Goal: Task Accomplishment & Management: Use online tool/utility

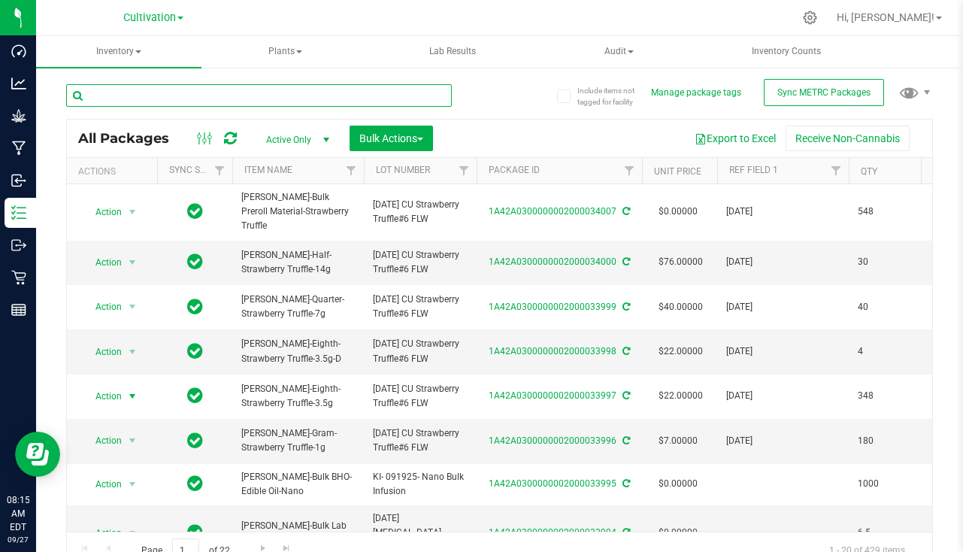
click at [262, 86] on input "text" at bounding box center [259, 95] width 386 height 23
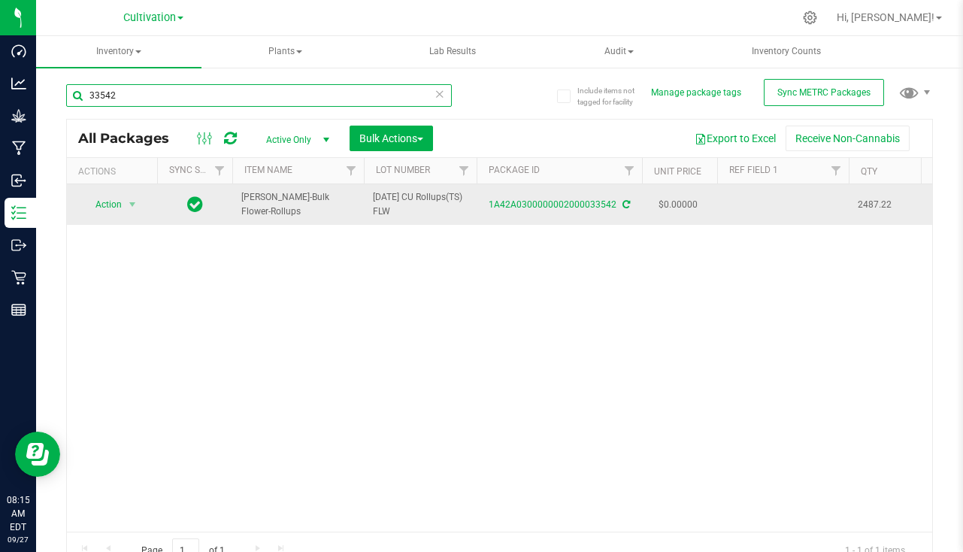
type input "33542"
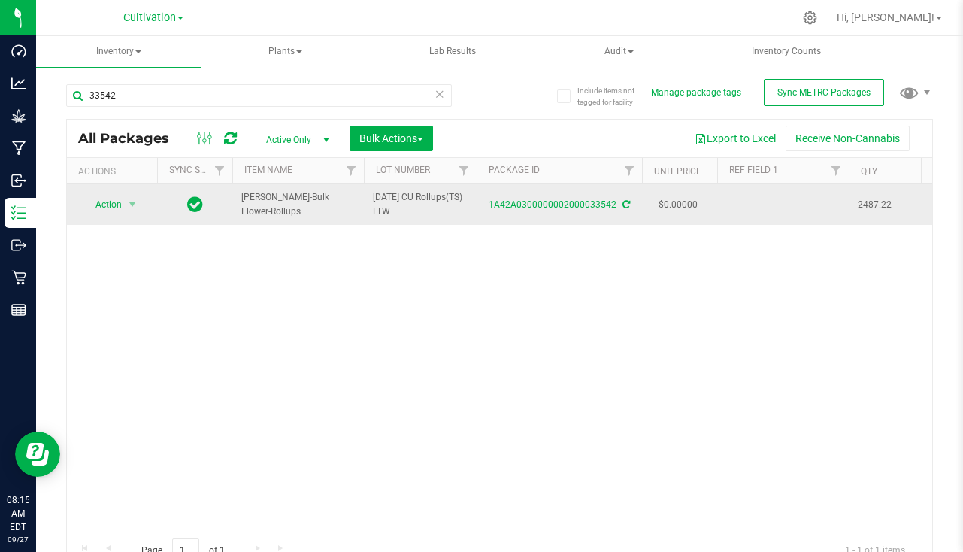
click at [789, 188] on td at bounding box center [783, 204] width 132 height 41
type input "8/29/25"
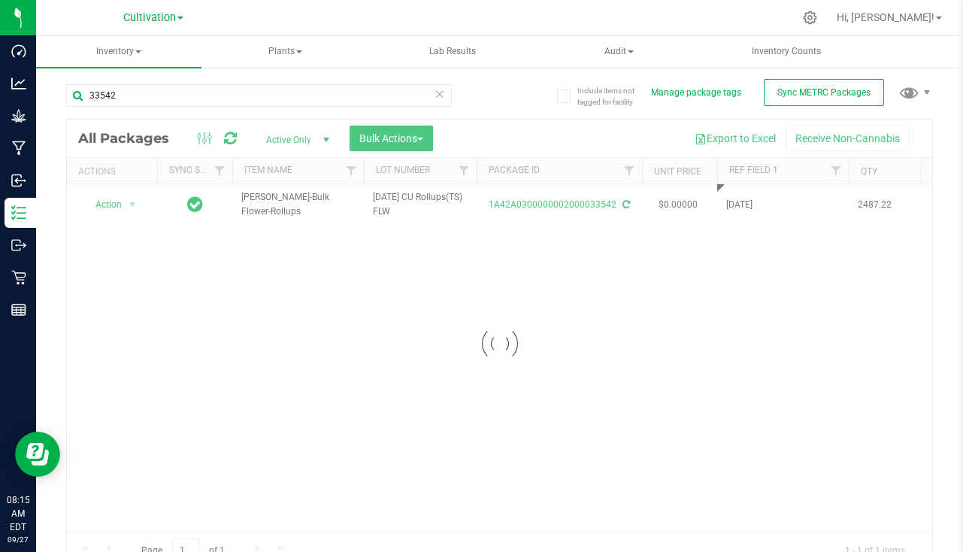
click at [577, 330] on div "Loading... All Packages Active Only Active Only Lab Samples Locked All External…" at bounding box center [499, 344] width 867 height 450
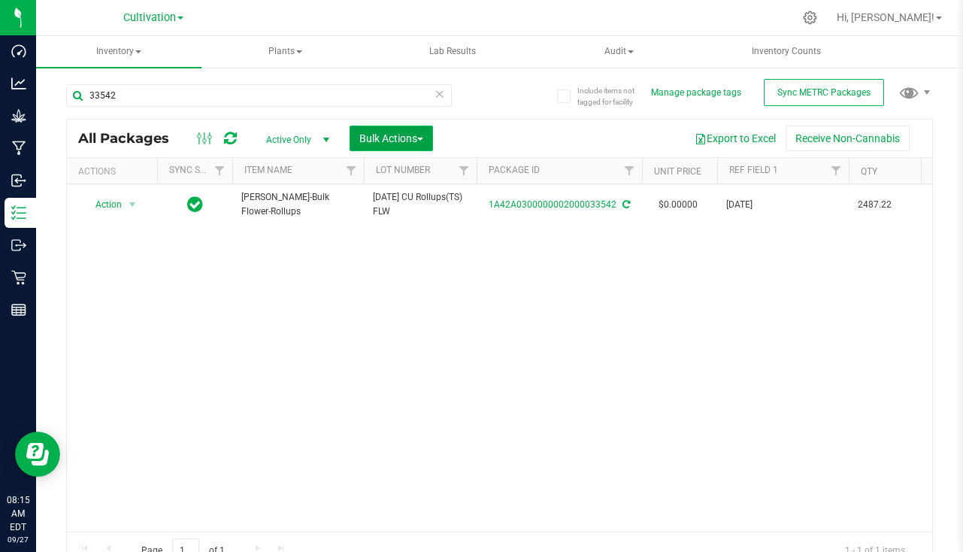
click at [383, 139] on span "Bulk Actions" at bounding box center [391, 138] width 64 height 12
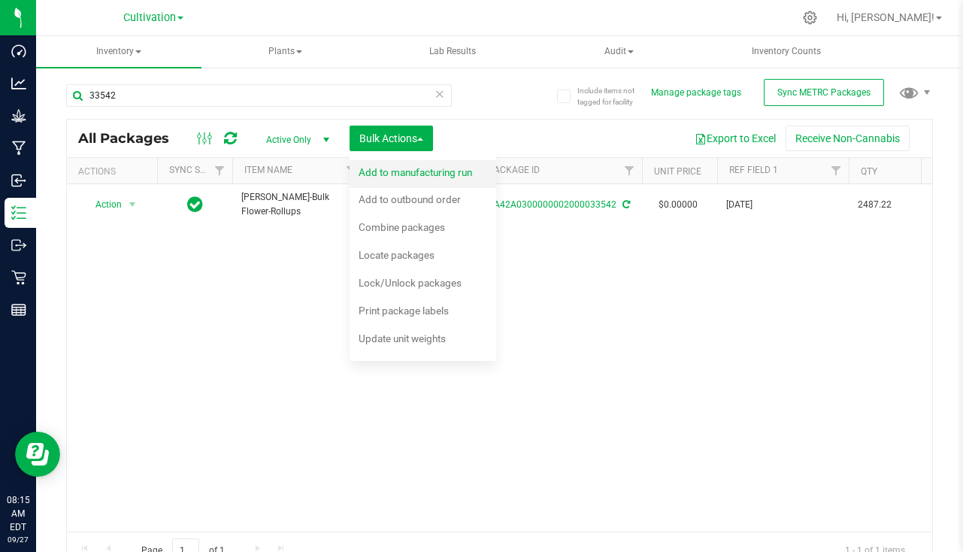
click at [400, 180] on div "Add to manufacturing run" at bounding box center [426, 174] width 134 height 24
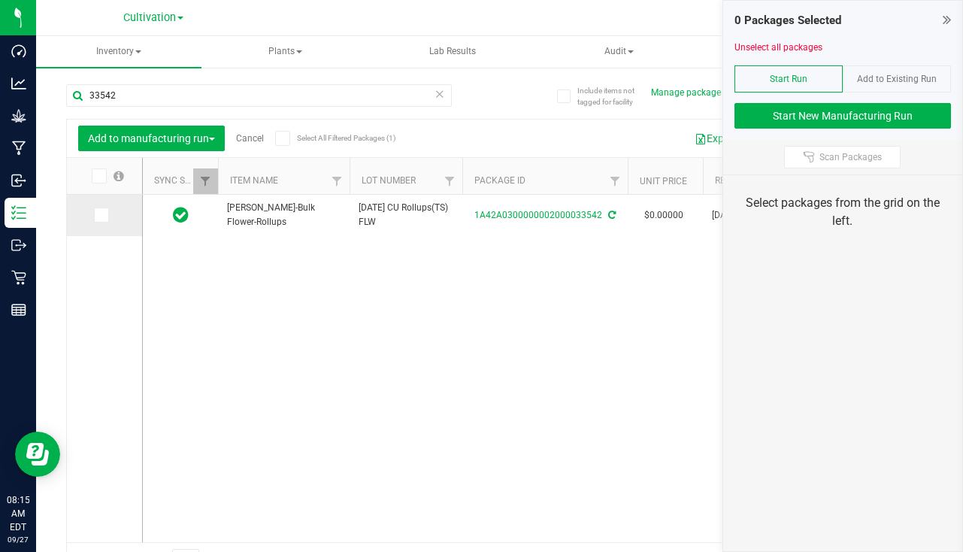
click at [107, 217] on span at bounding box center [101, 214] width 15 height 15
click at [0, 0] on input "checkbox" at bounding box center [0, 0] width 0 height 0
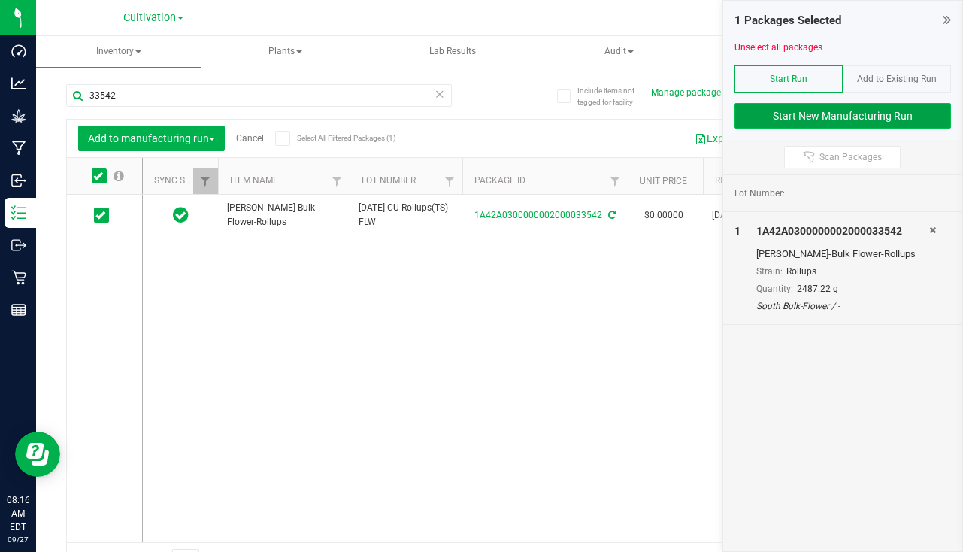
click at [860, 117] on button "Start New Manufacturing Run" at bounding box center [843, 116] width 217 height 26
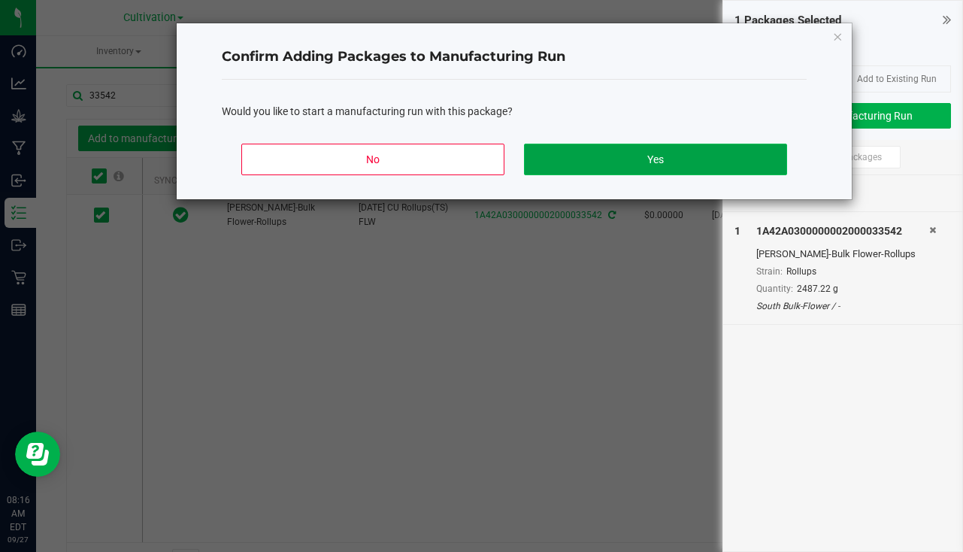
click at [671, 151] on button "Yes" at bounding box center [655, 160] width 263 height 32
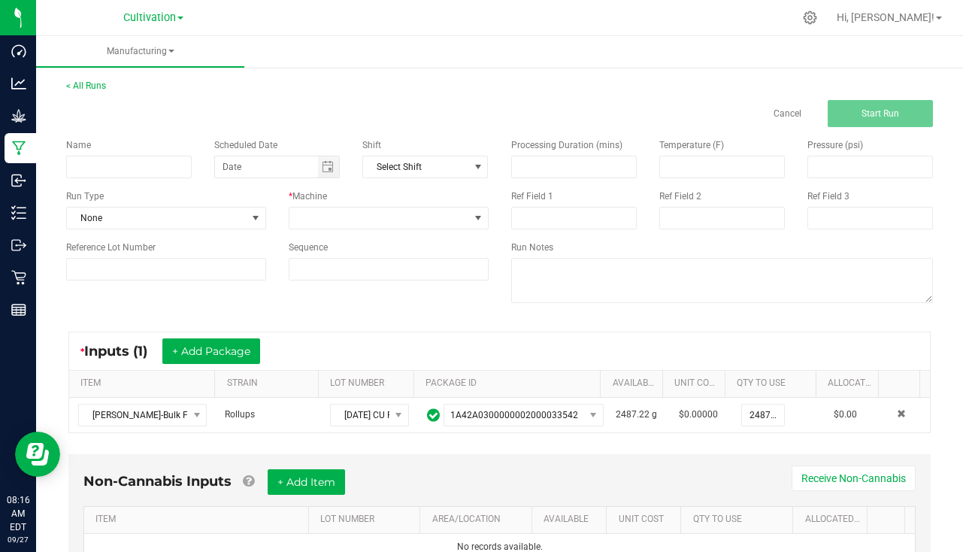
drag, startPoint x: 108, startPoint y: 180, endPoint x: 112, endPoint y: 162, distance: 18.4
click at [108, 178] on div "Name Scheduled Date Shift Select Shift Run Type None * Machine Reference Lot Nu…" at bounding box center [277, 209] width 445 height 165
click at [112, 162] on input at bounding box center [129, 167] width 126 height 23
click at [322, 170] on span "Toggle calendar" at bounding box center [328, 167] width 12 height 12
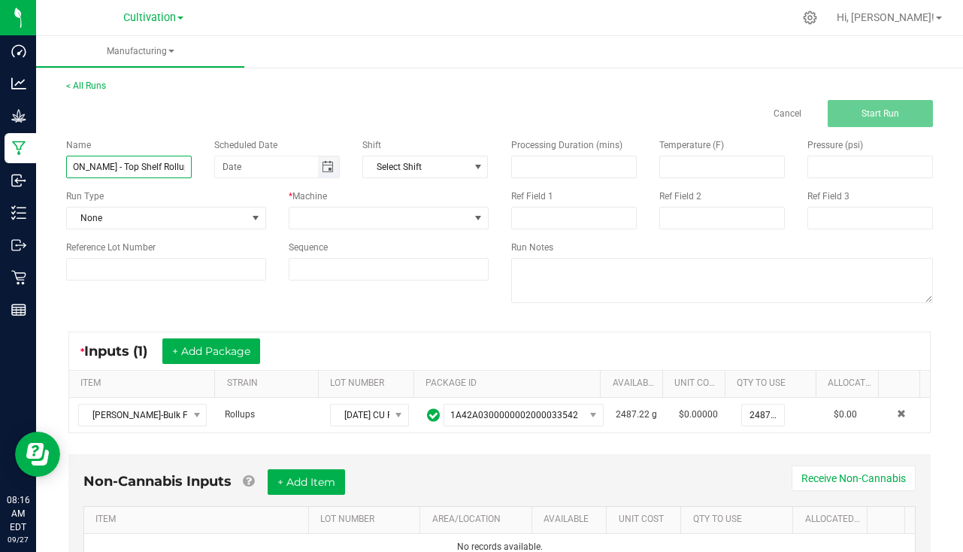
type input "Slater - Top Shelf Rollups 9/27/25"
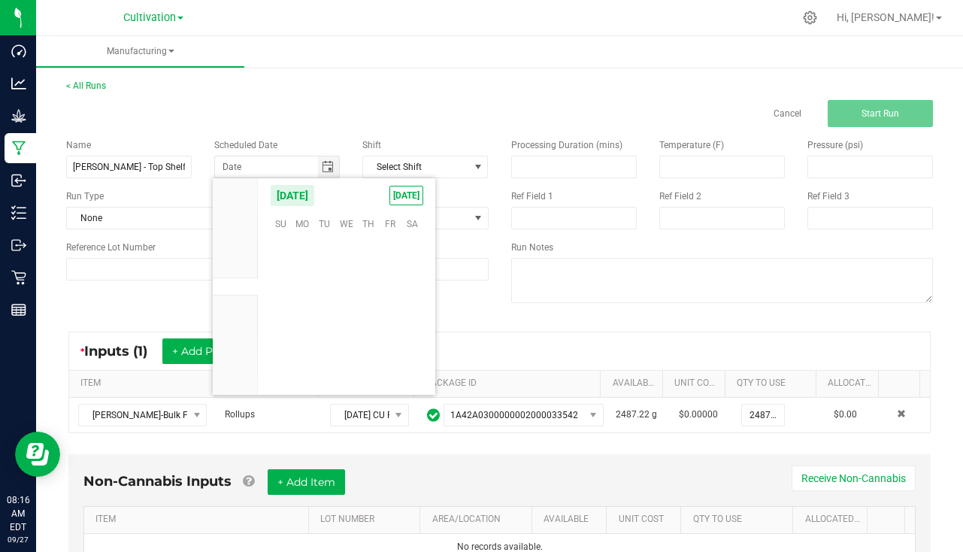
scroll to position [243872, 0]
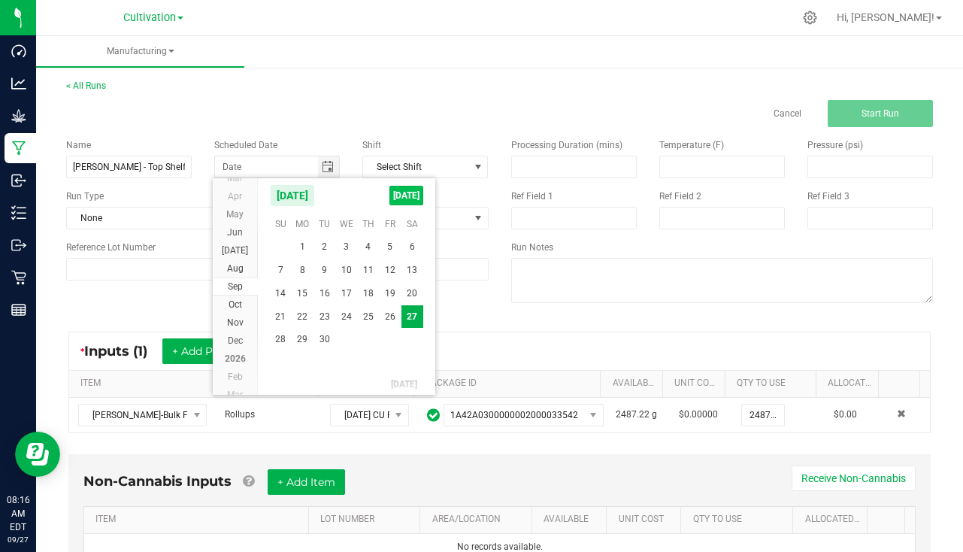
click at [397, 192] on span "TODAY" at bounding box center [406, 196] width 34 height 20
type input "[DATE]"
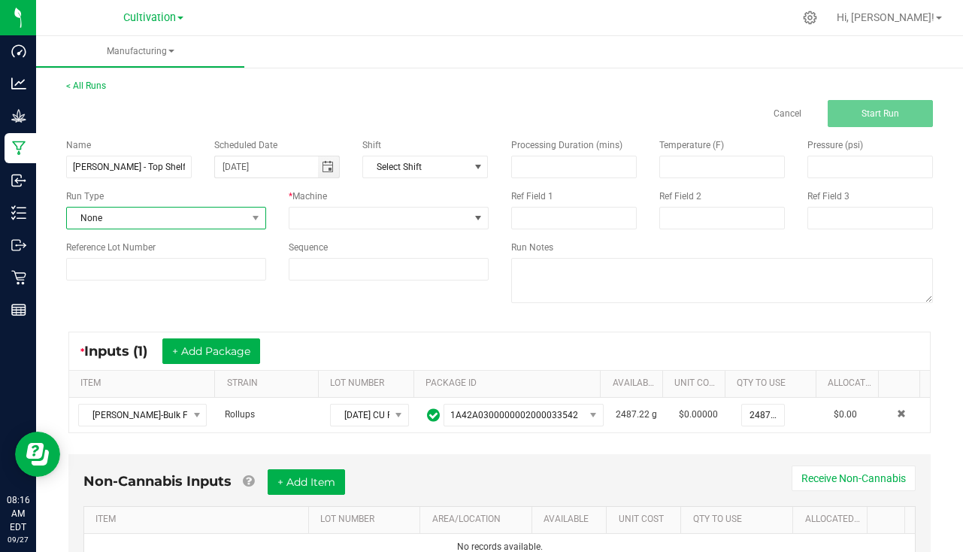
click at [208, 213] on span "None" at bounding box center [157, 217] width 180 height 21
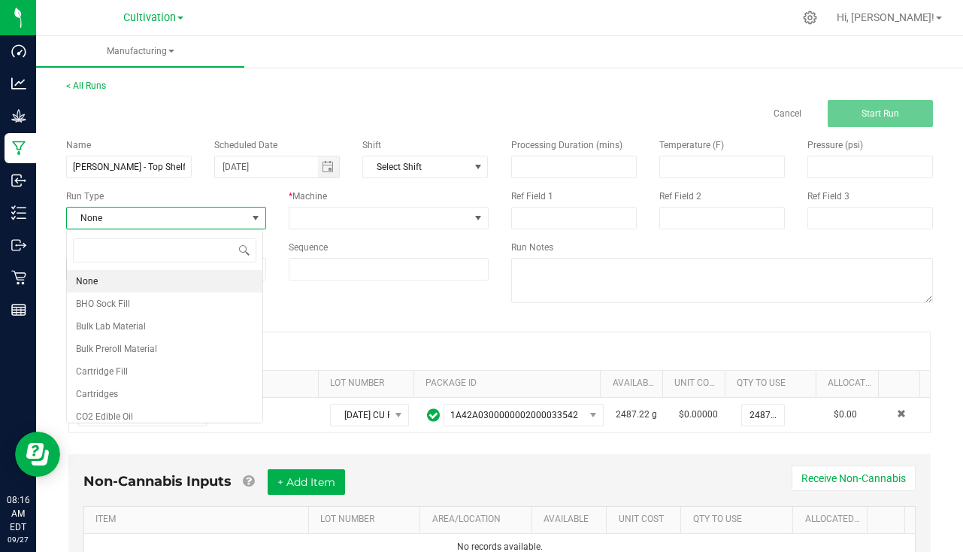
scroll to position [23, 197]
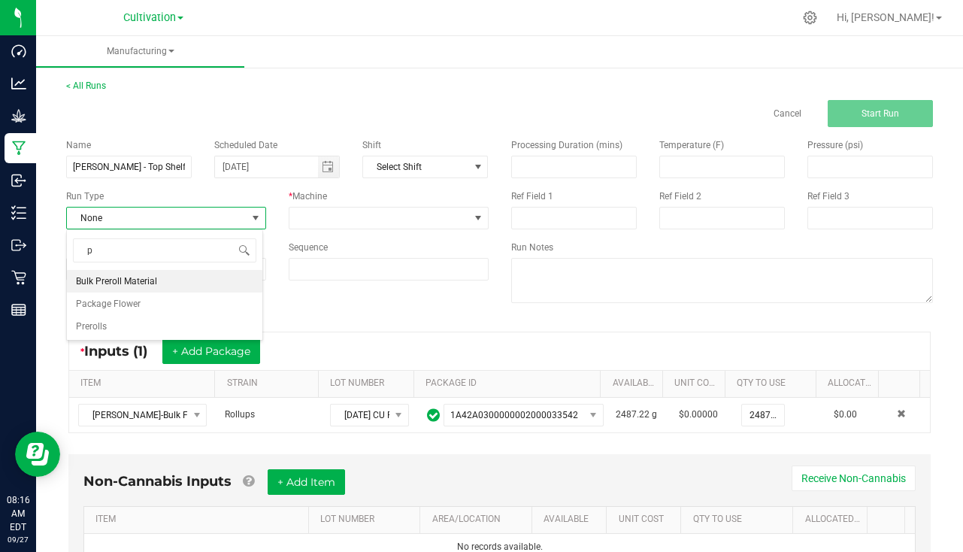
type input "pa"
click at [138, 280] on span "Package Flower" at bounding box center [108, 281] width 65 height 15
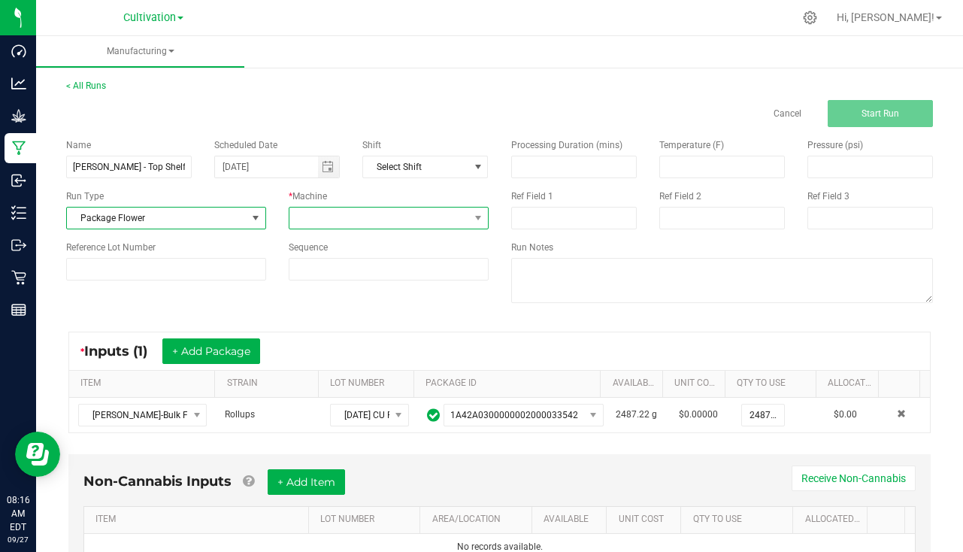
click at [329, 218] on span at bounding box center [379, 217] width 180 height 21
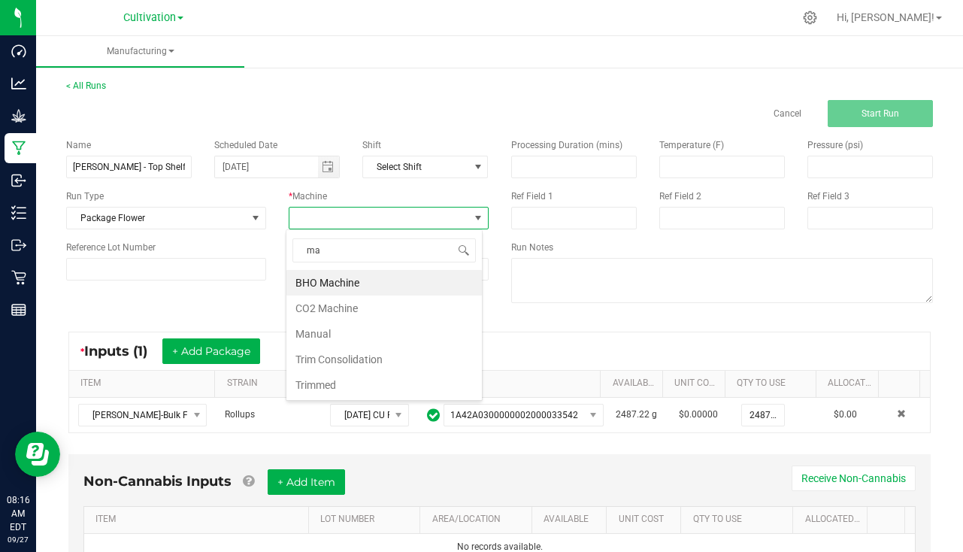
type input "man"
click at [376, 272] on li "Manual" at bounding box center [383, 283] width 195 height 26
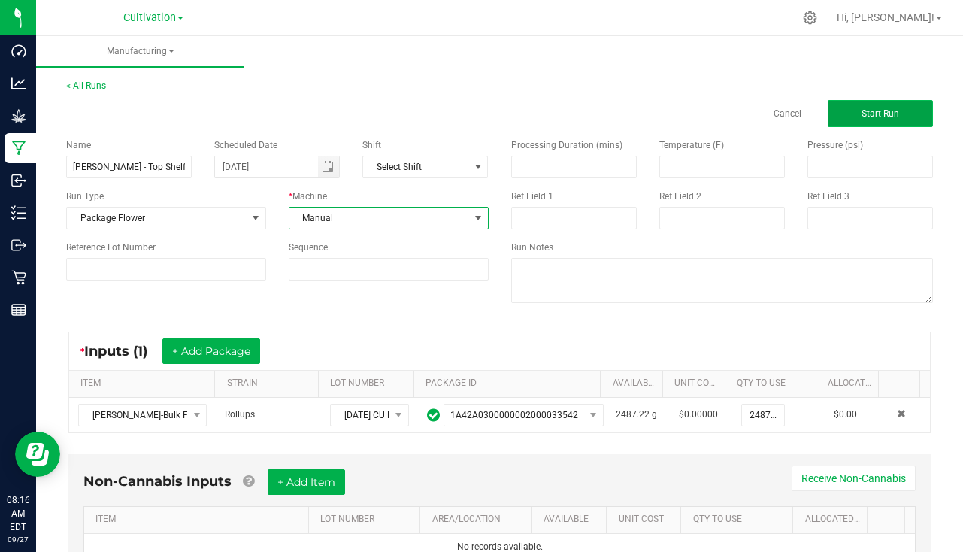
click at [841, 120] on button "Start Run" at bounding box center [880, 113] width 105 height 27
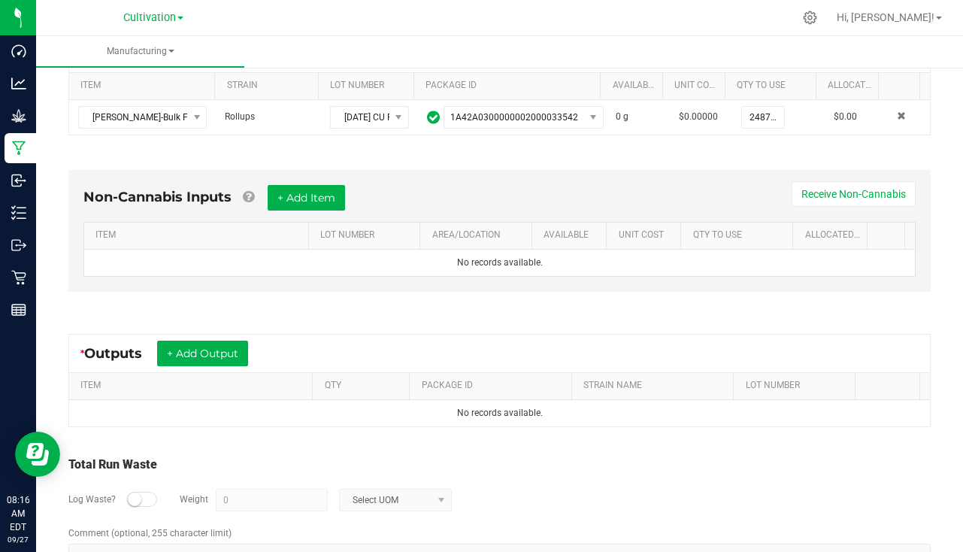
scroll to position [375, 0]
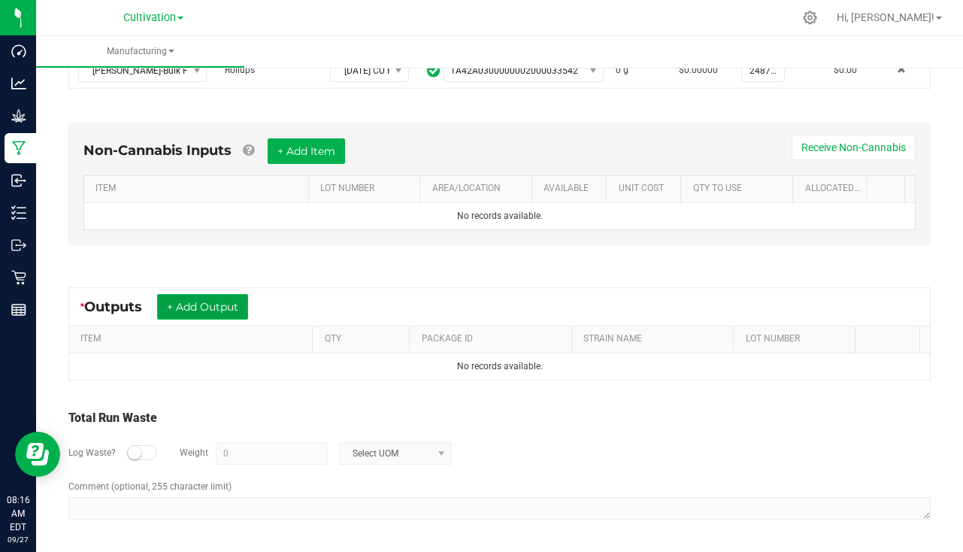
click at [215, 301] on button "+ Add Output" at bounding box center [202, 307] width 91 height 26
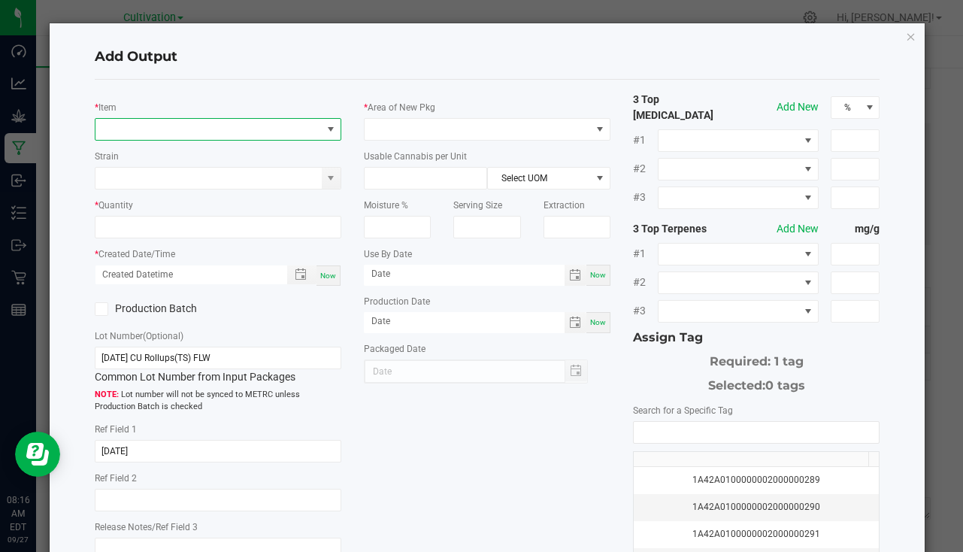
click at [150, 129] on span "NO DATA FOUND" at bounding box center [208, 129] width 226 height 21
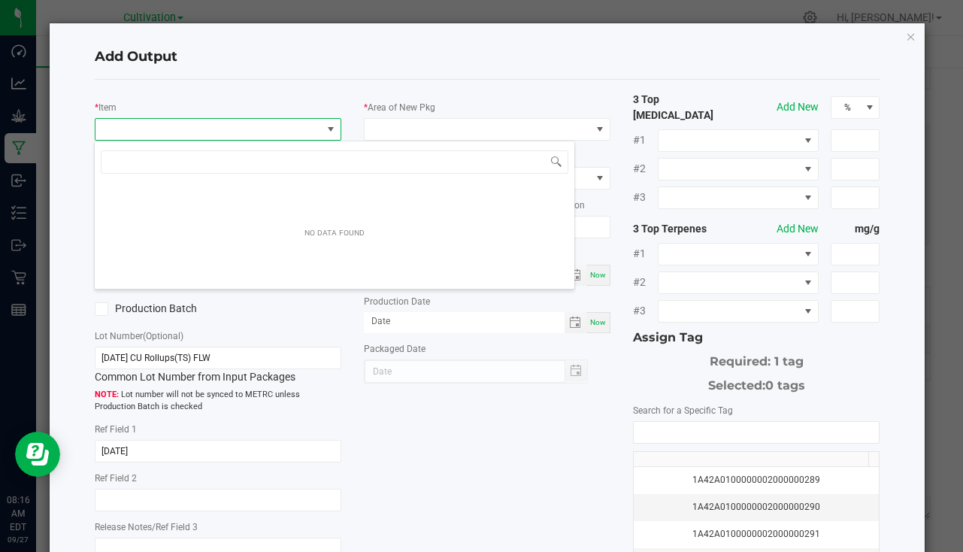
scroll to position [23, 244]
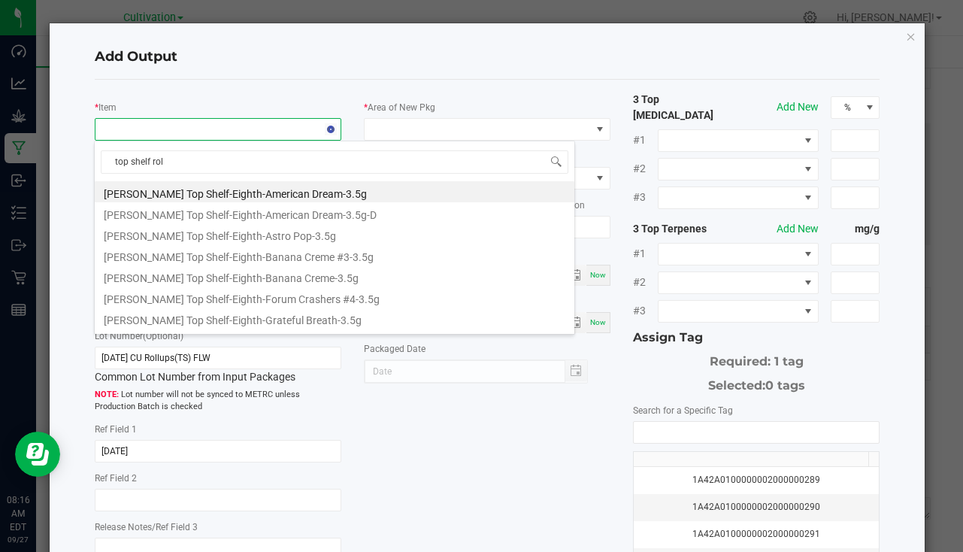
type input "top shelf roll"
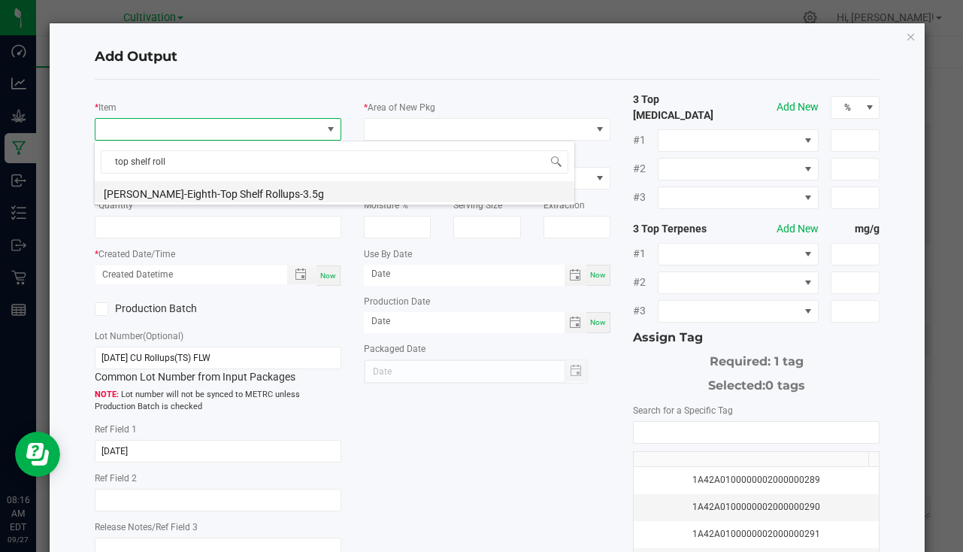
click at [298, 192] on li "Slater-Eighth-Top Shelf Rollups-3.5g" at bounding box center [335, 191] width 480 height 21
type input "0 ea"
type input "3.5"
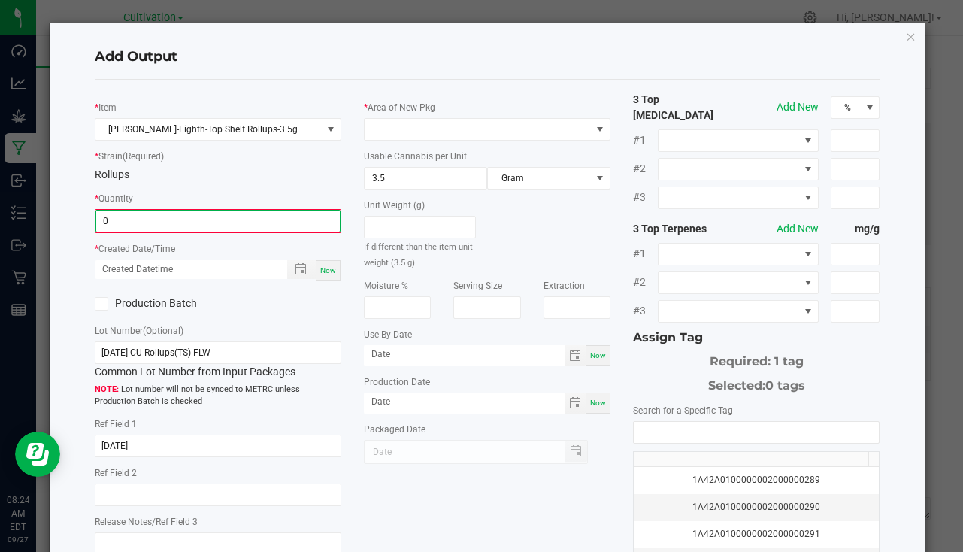
click at [149, 222] on input "0" at bounding box center [218, 221] width 244 height 21
type input "463 ea"
click at [332, 271] on div "Now" at bounding box center [329, 269] width 24 height 20
type input "09/27/2025 8:25 AM"
type input "[DATE]"
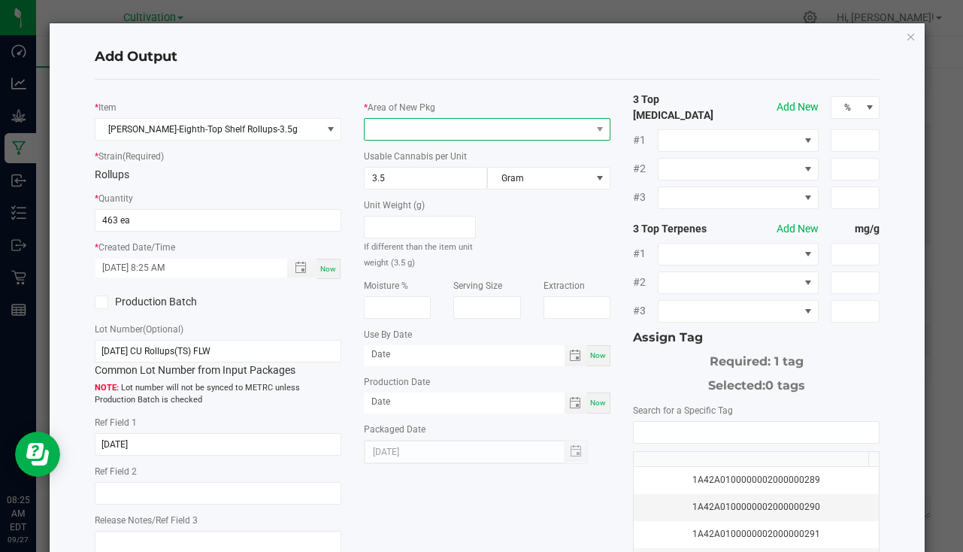
click at [410, 120] on span at bounding box center [478, 129] width 226 height 21
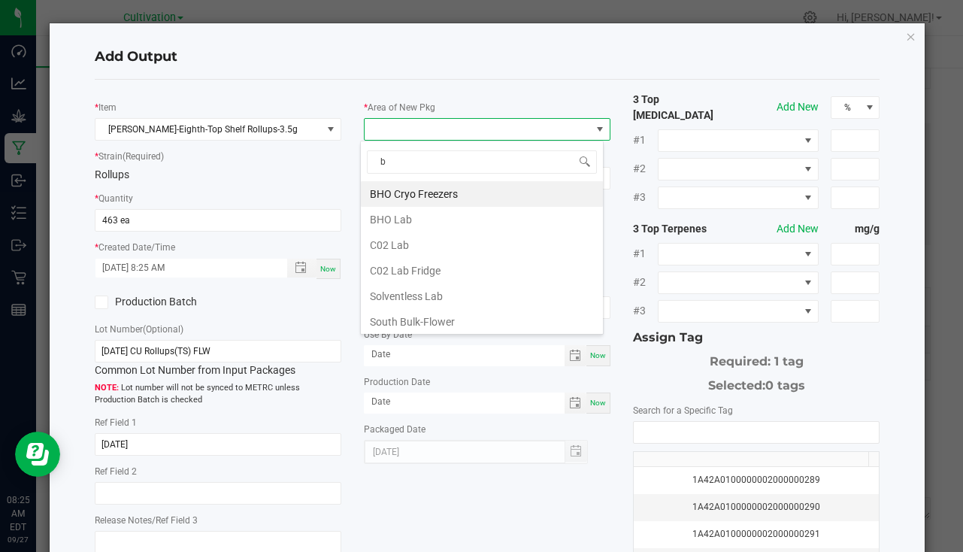
type input "bu"
click at [416, 189] on li "South Bulk-Flower" at bounding box center [482, 194] width 242 height 26
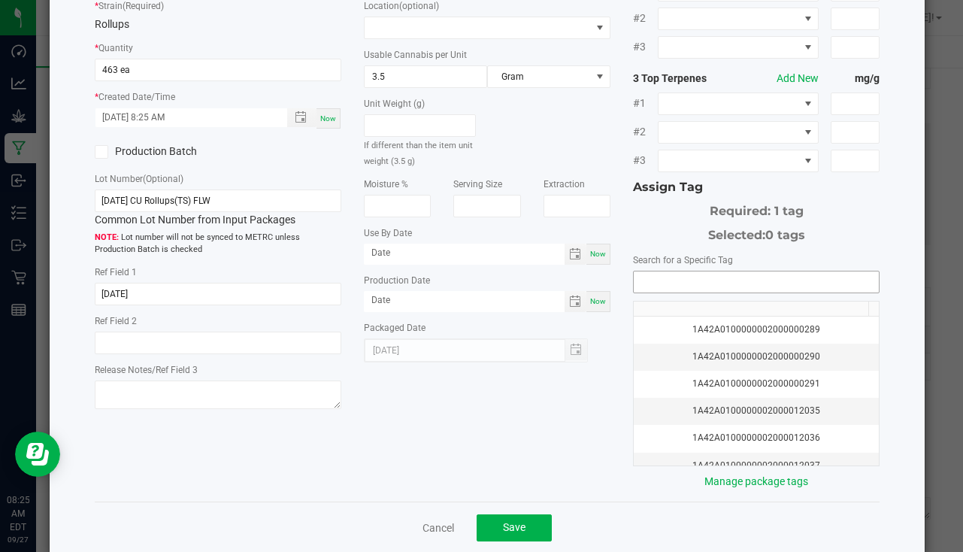
scroll to position [166, 0]
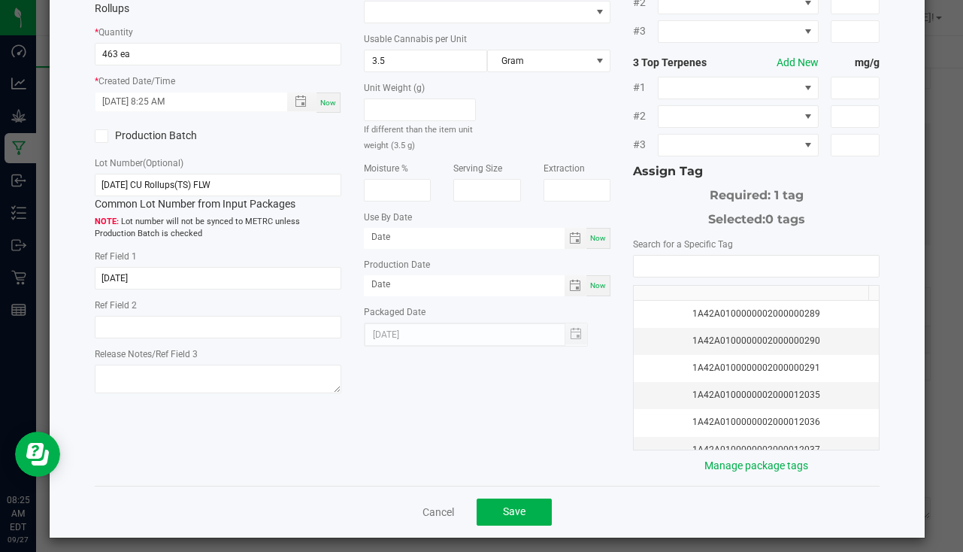
click at [657, 244] on div "Search for a Specific Tag 1A42A0100000002000000289 1A42A0100000002000000290 1A4…" at bounding box center [756, 355] width 247 height 238
click at [653, 256] on input "NO DATA FOUND" at bounding box center [756, 266] width 245 height 21
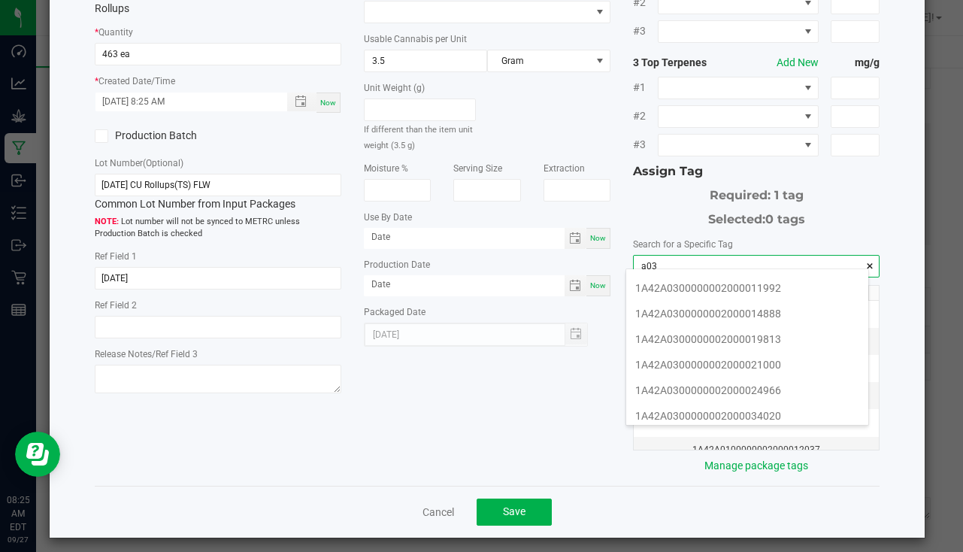
scroll to position [226, 0]
click at [723, 338] on li "1A42A0300000002000034020" at bounding box center [747, 341] width 242 height 26
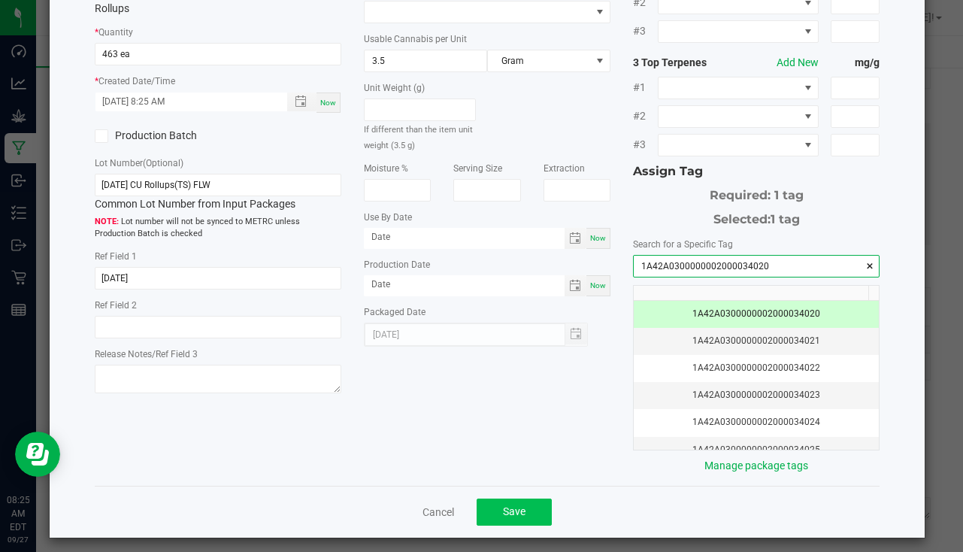
type input "1A42A0300000002000034020"
click at [503, 505] on span "Save" at bounding box center [514, 511] width 23 height 12
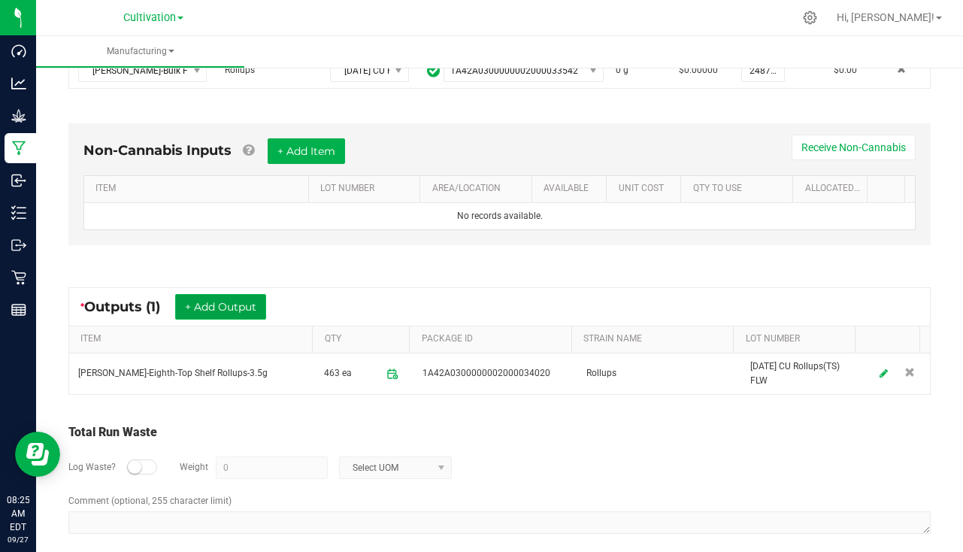
click at [209, 314] on button "+ Add Output" at bounding box center [220, 307] width 91 height 26
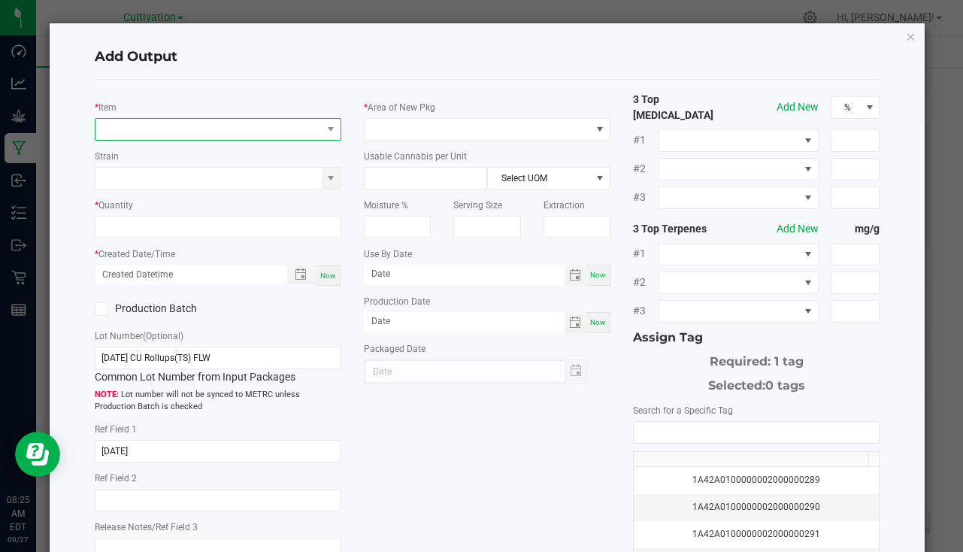
click at [159, 132] on span "NO DATA FOUND" at bounding box center [208, 129] width 226 height 21
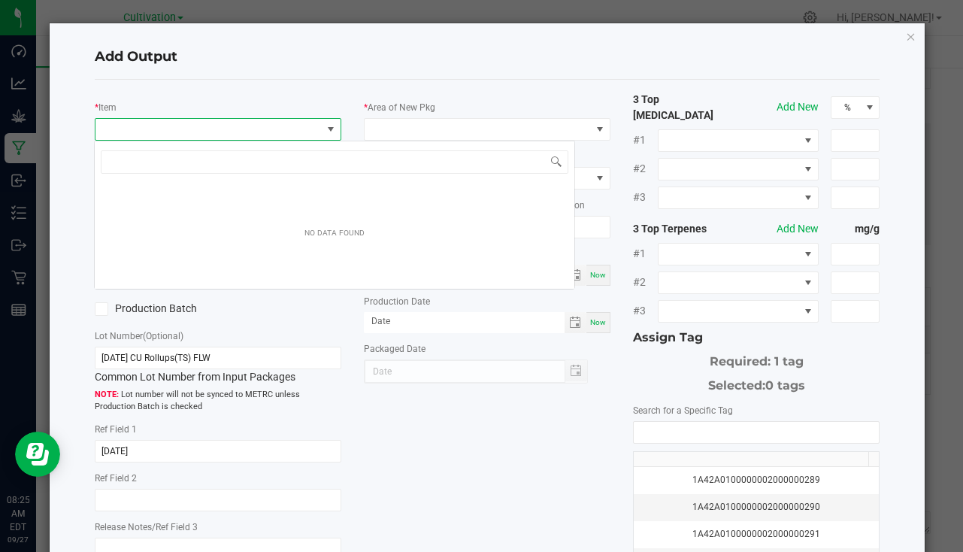
scroll to position [23, 244]
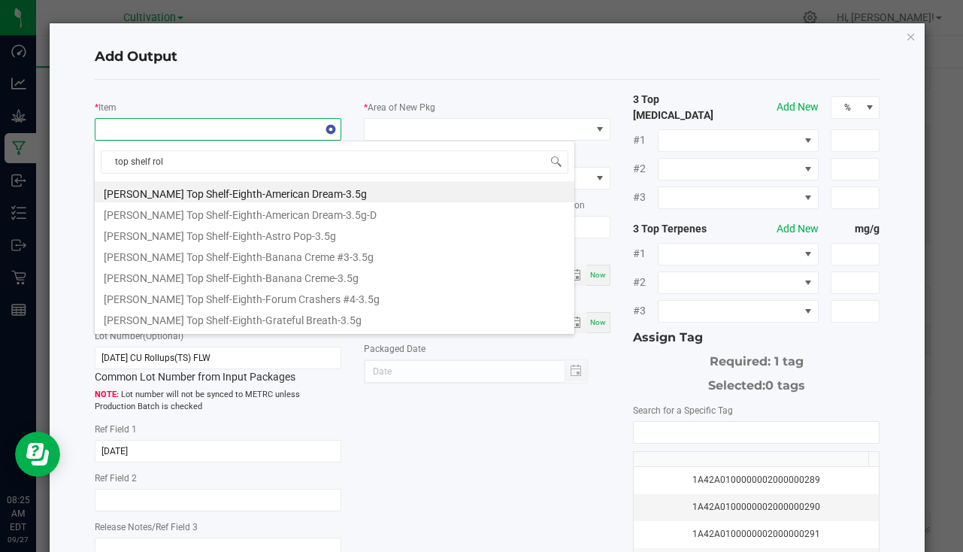
type input "top shelf roll"
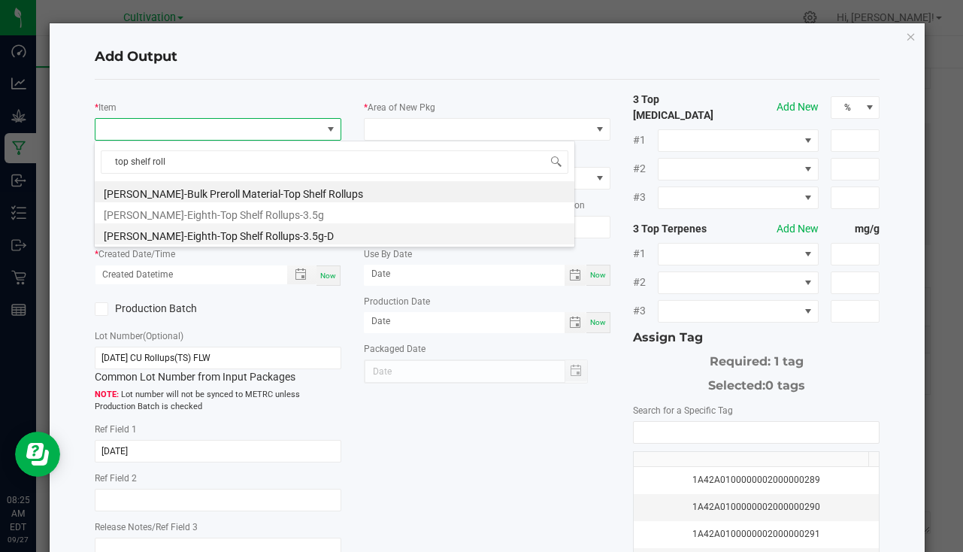
click at [227, 238] on li "Slater-Eighth-Top Shelf Rollups-3.5g-D" at bounding box center [335, 233] width 480 height 21
type input "0 ea"
type input "3.5"
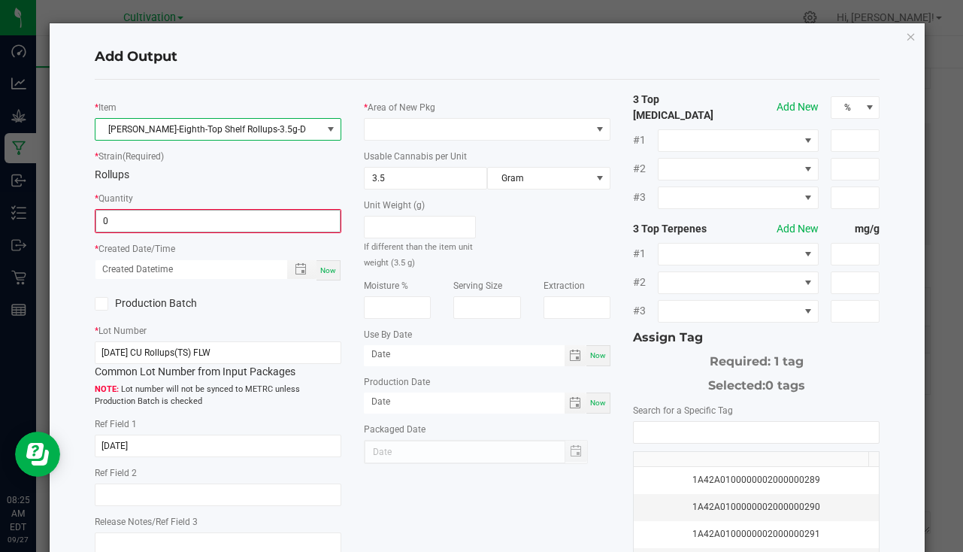
click at [180, 225] on input "0" at bounding box center [218, 221] width 244 height 21
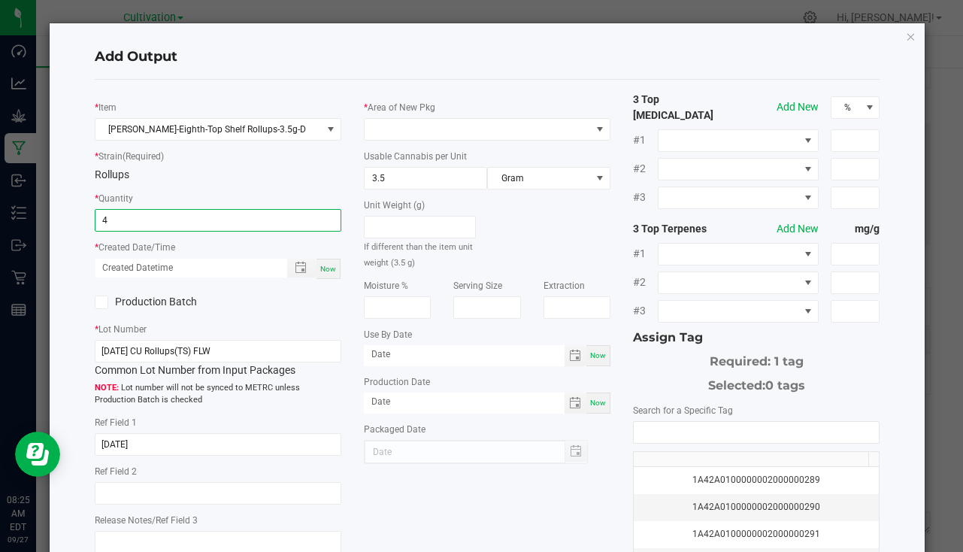
type input "4 ea"
click at [326, 270] on span "Now" at bounding box center [328, 269] width 16 height 8
type input "09/27/2025 8:25 AM"
type input "[DATE]"
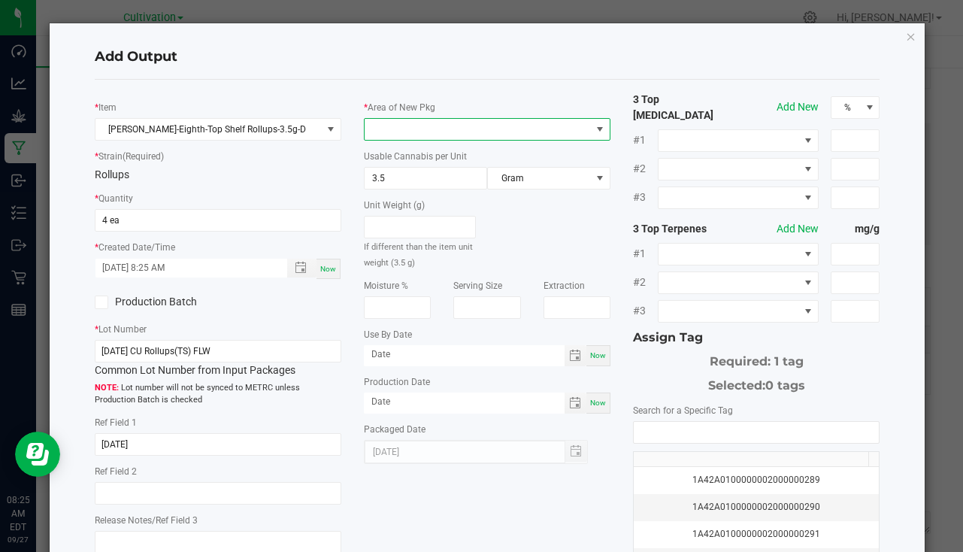
click at [443, 130] on span at bounding box center [478, 129] width 226 height 21
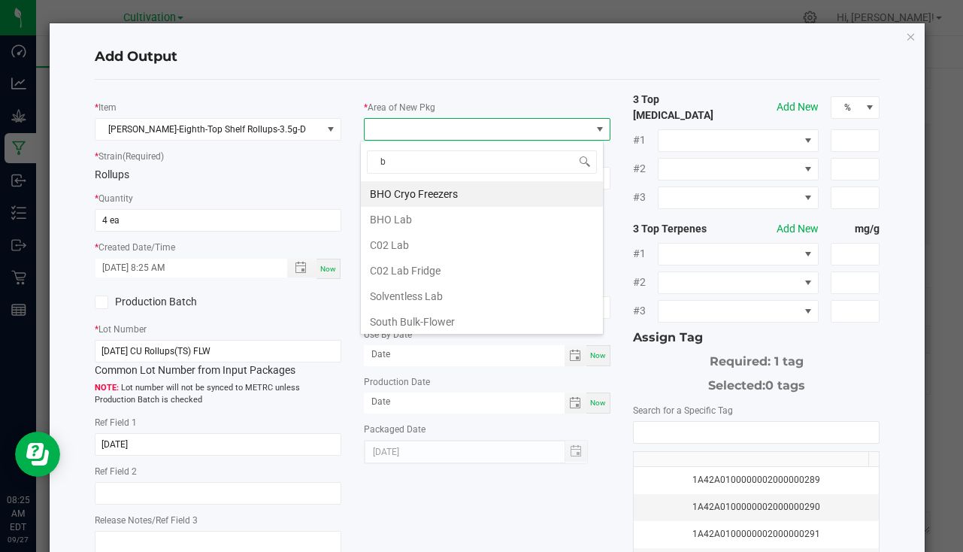
type input "bu"
click at [438, 196] on li "South Bulk-Flower" at bounding box center [482, 194] width 242 height 26
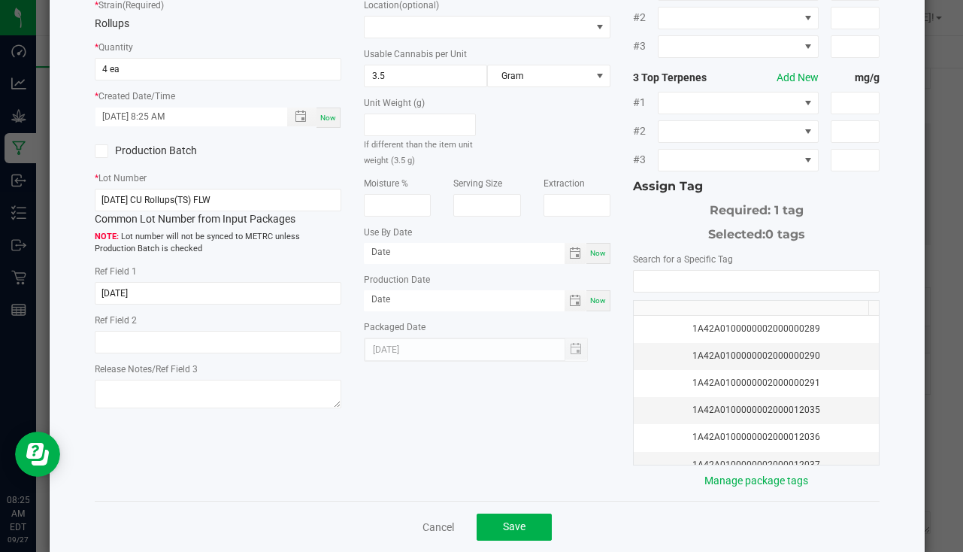
scroll to position [166, 0]
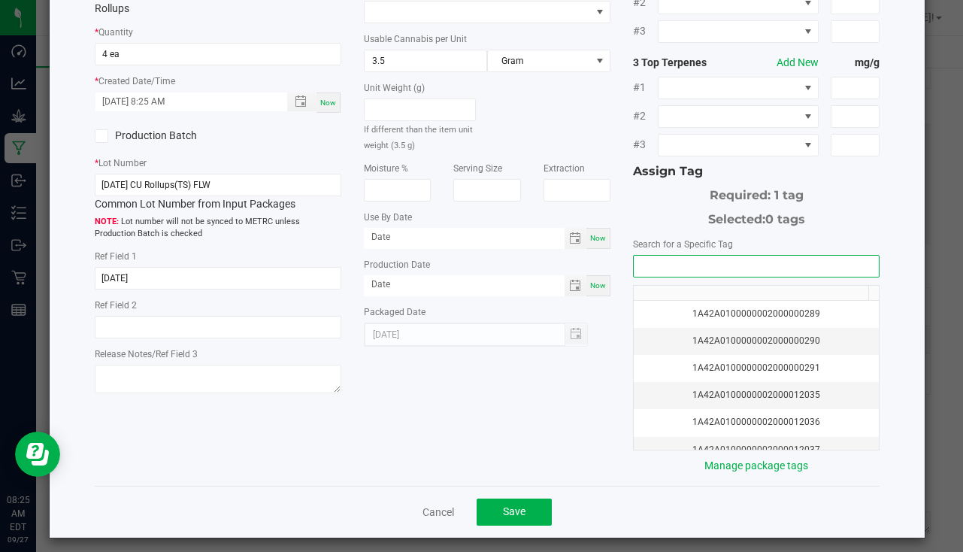
click at [634, 262] on input "NO DATA FOUND" at bounding box center [756, 266] width 245 height 21
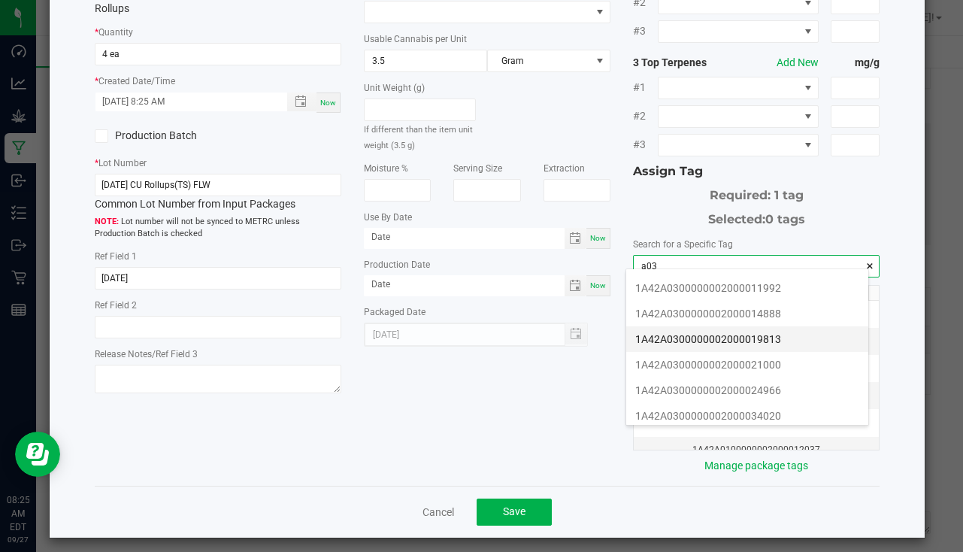
scroll to position [226, 0]
click at [766, 365] on li "1A42A0300000002000034021" at bounding box center [747, 366] width 242 height 26
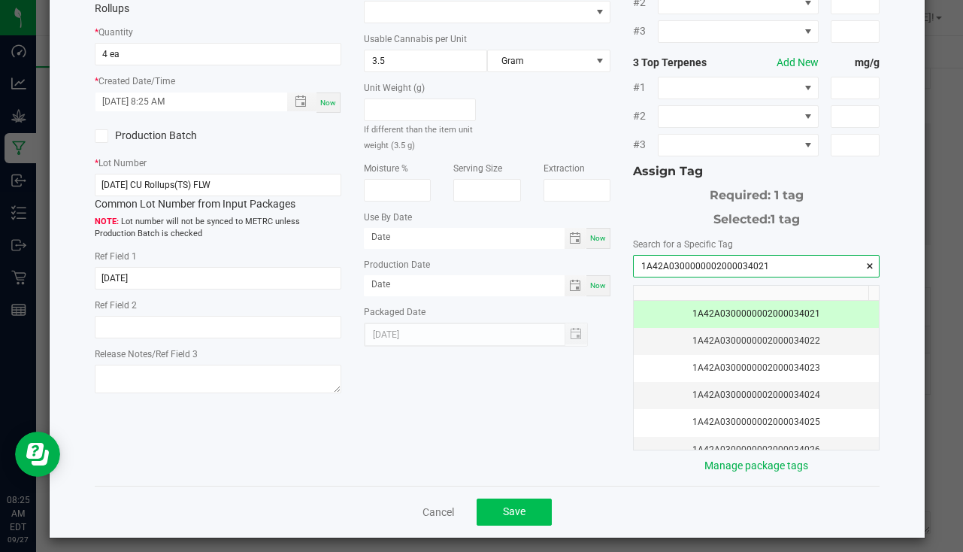
type input "1A42A0300000002000034021"
click at [510, 505] on span "Save" at bounding box center [514, 511] width 23 height 12
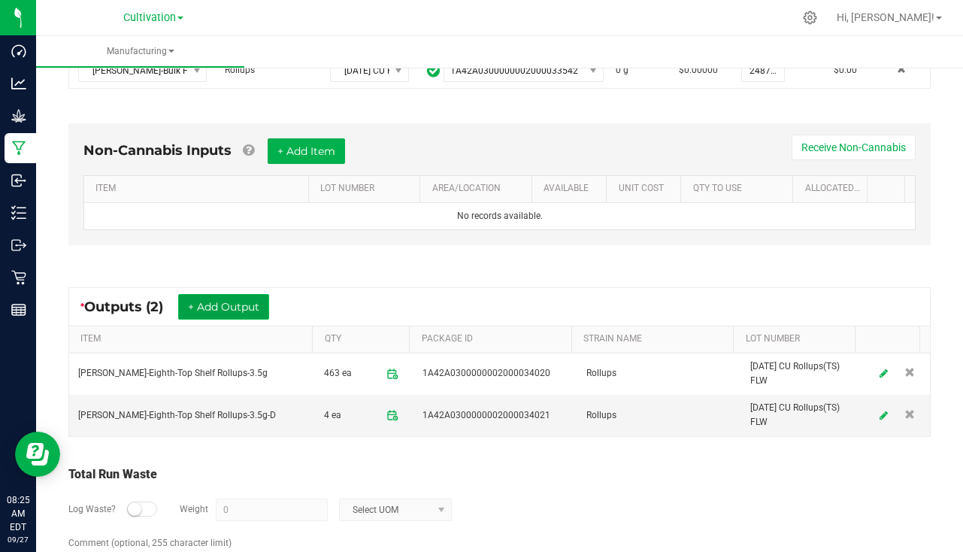
click at [217, 304] on button "+ Add Output" at bounding box center [223, 307] width 91 height 26
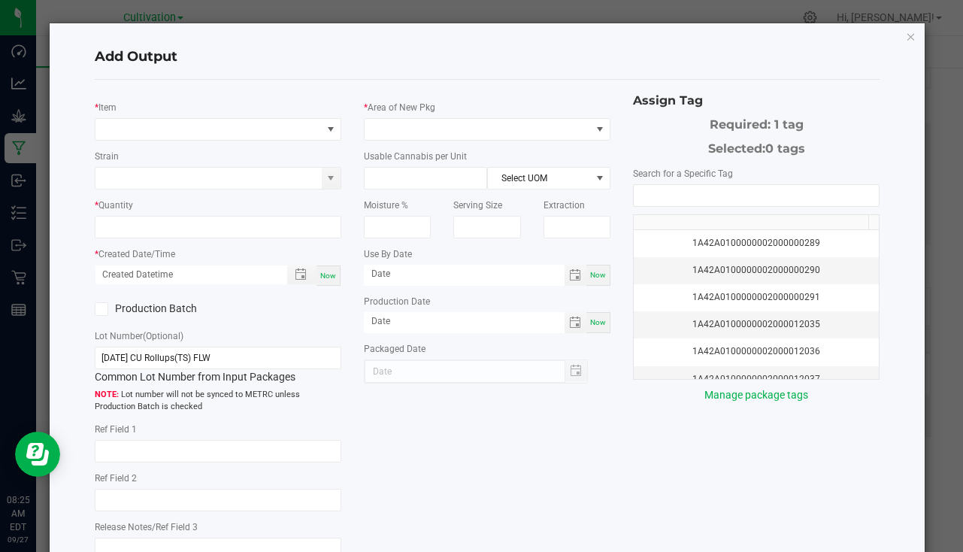
type input "8/29/25"
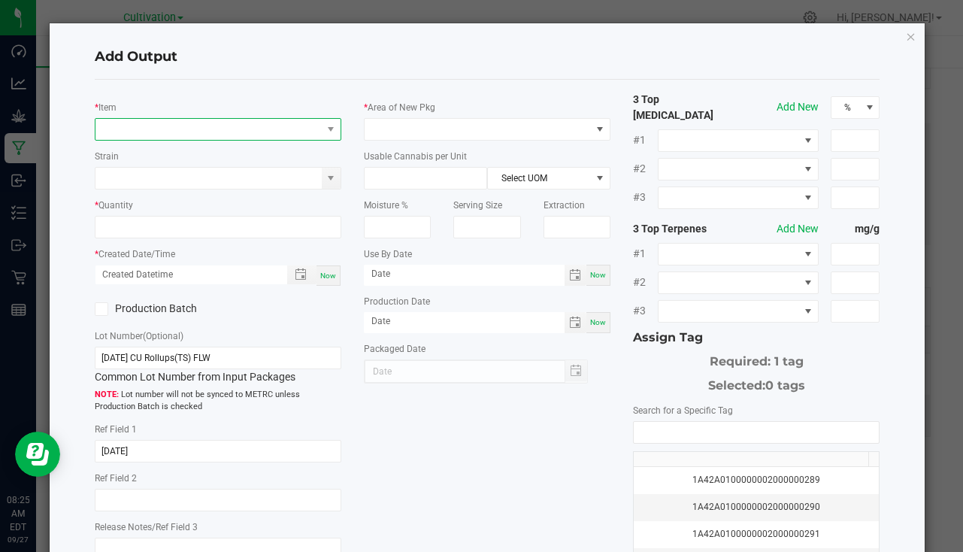
click at [176, 130] on span "NO DATA FOUND" at bounding box center [208, 129] width 226 height 21
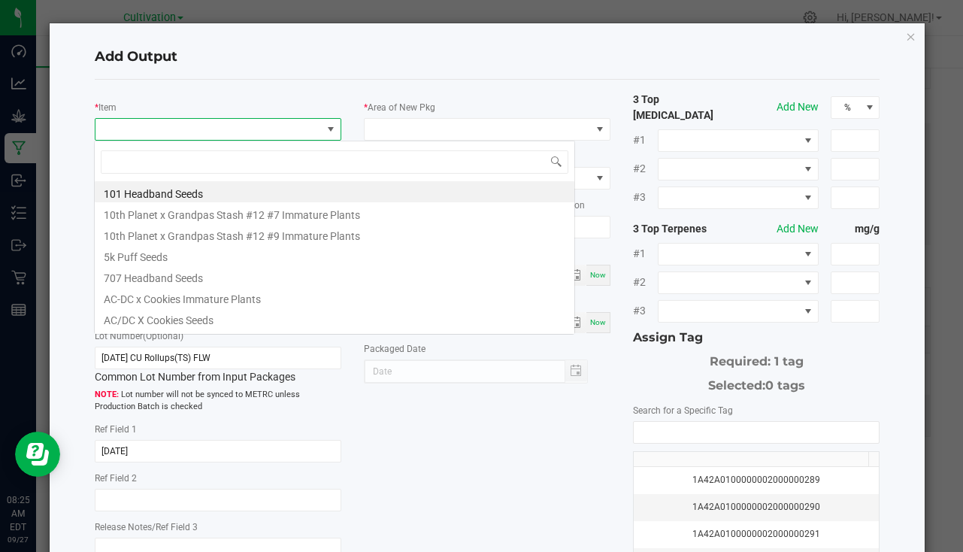
scroll to position [23, 244]
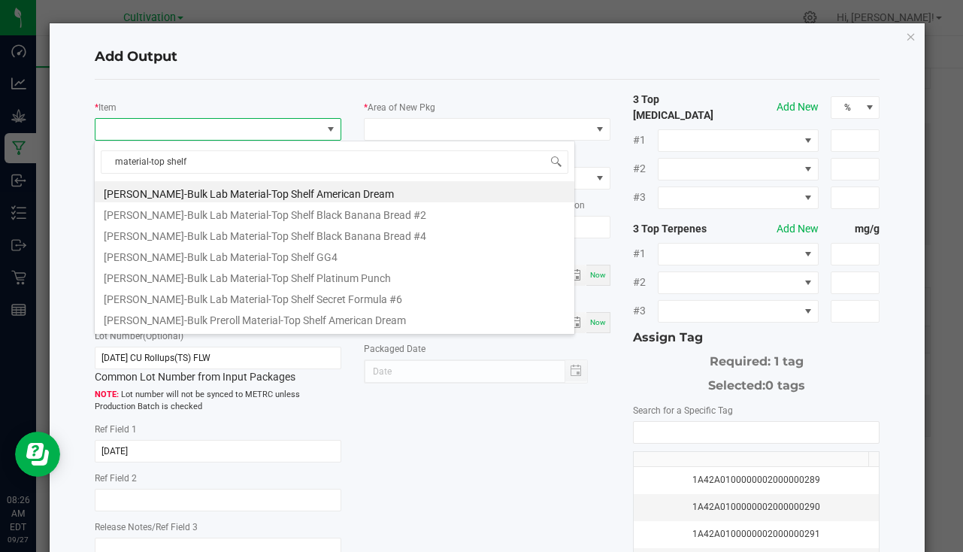
type input "material-top shelf r"
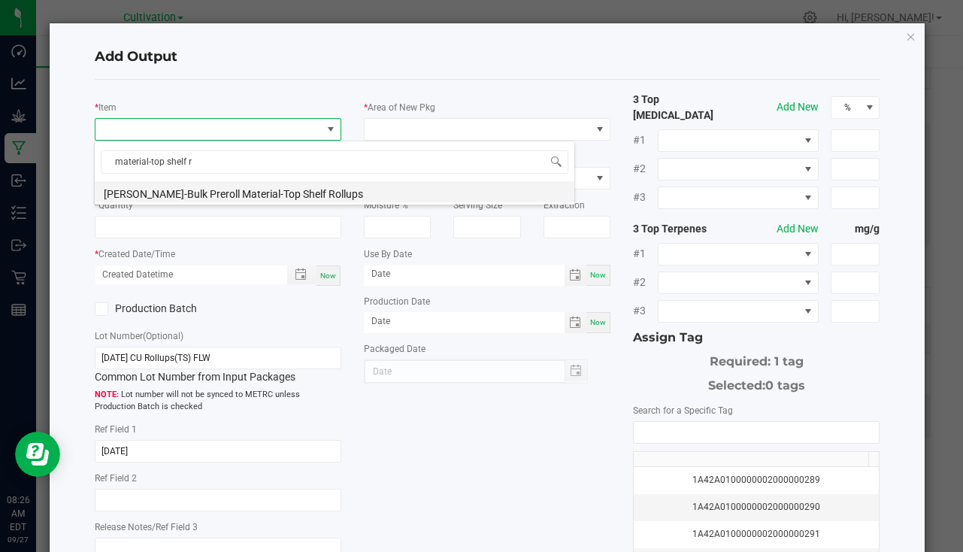
click at [264, 186] on li "Slater-Bulk Preroll Material-Top Shelf Rollups" at bounding box center [335, 191] width 480 height 21
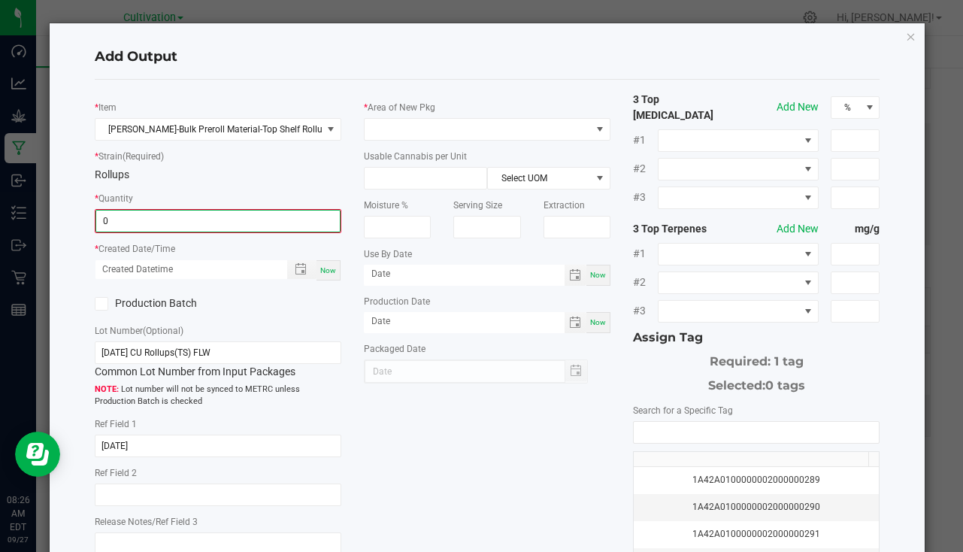
click at [198, 217] on input "0" at bounding box center [218, 221] width 244 height 21
type input "806.0000 g"
click at [332, 270] on span "Now" at bounding box center [328, 269] width 16 height 8
type input "09/27/2025 8:26 AM"
type input "[DATE]"
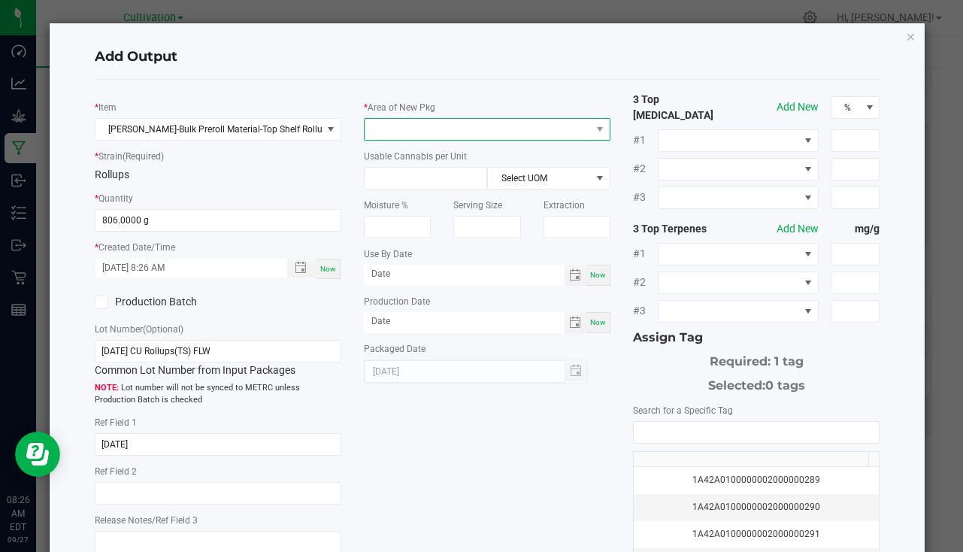
click at [416, 132] on span at bounding box center [478, 129] width 226 height 21
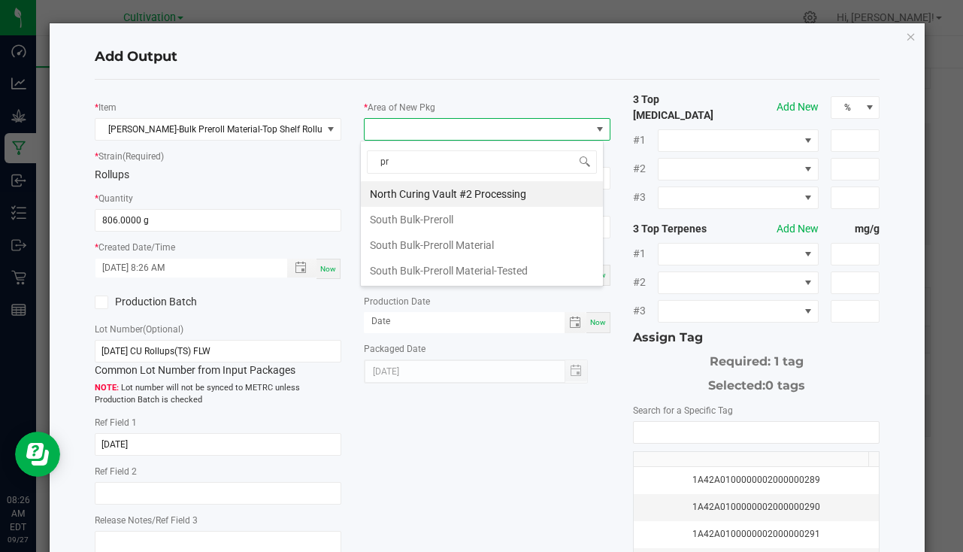
type input "pre"
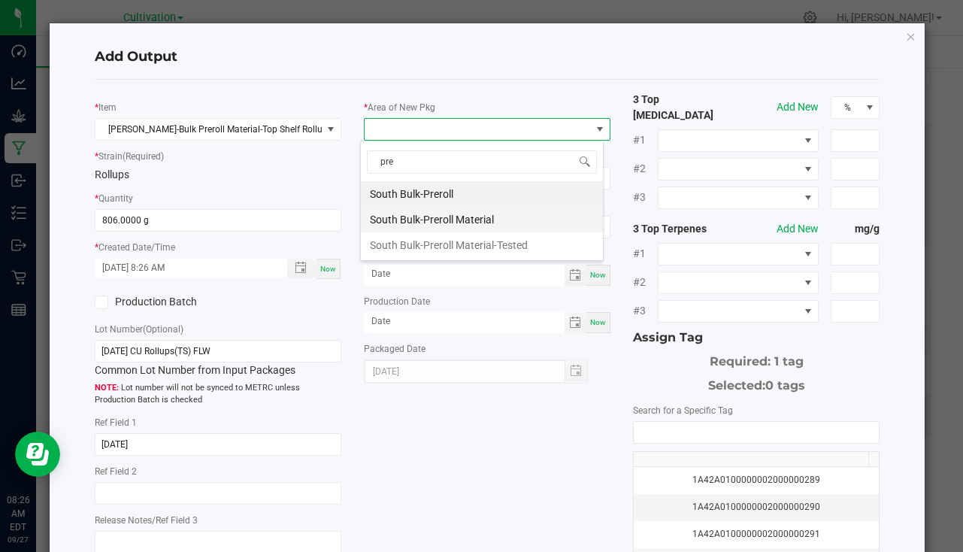
click at [462, 209] on li "South Bulk-Preroll Material" at bounding box center [482, 220] width 242 height 26
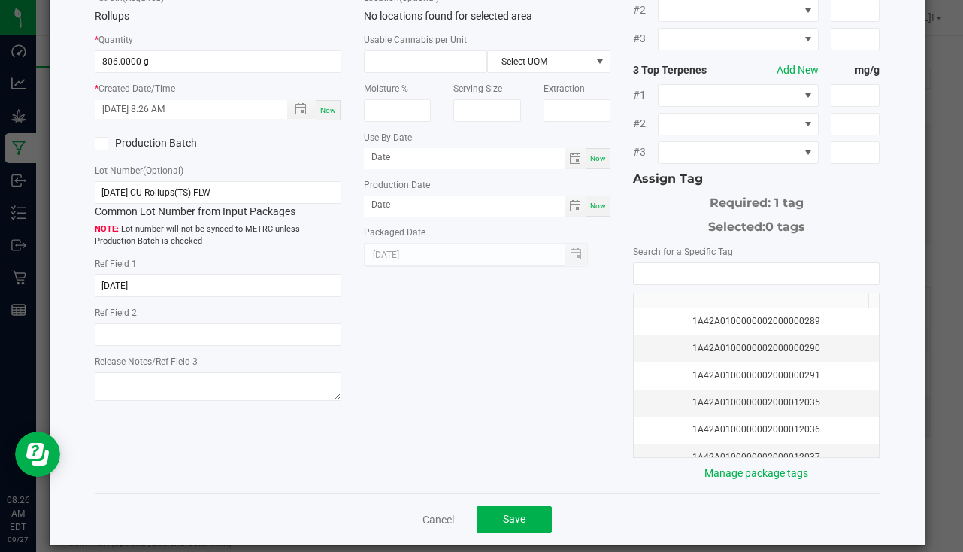
scroll to position [166, 0]
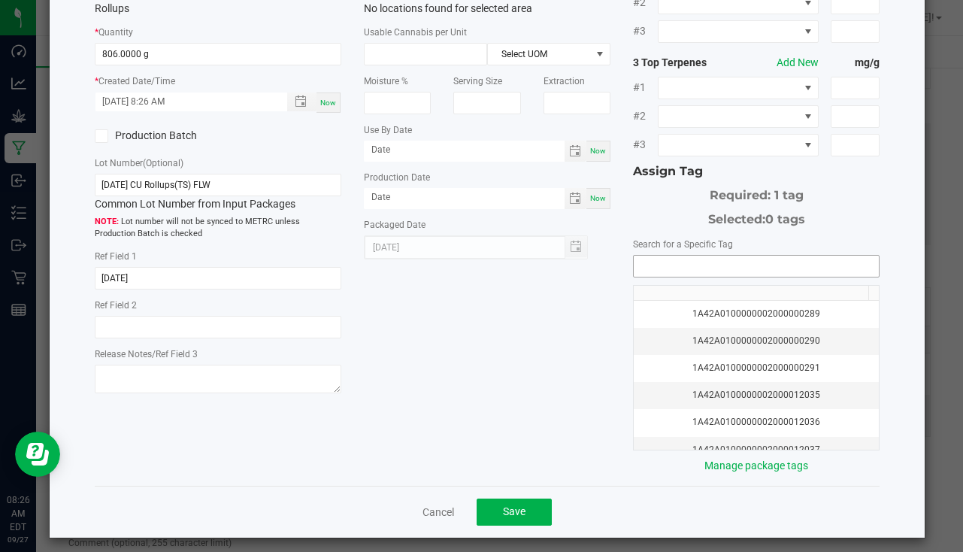
click at [668, 256] on input "NO DATA FOUND" at bounding box center [756, 266] width 245 height 21
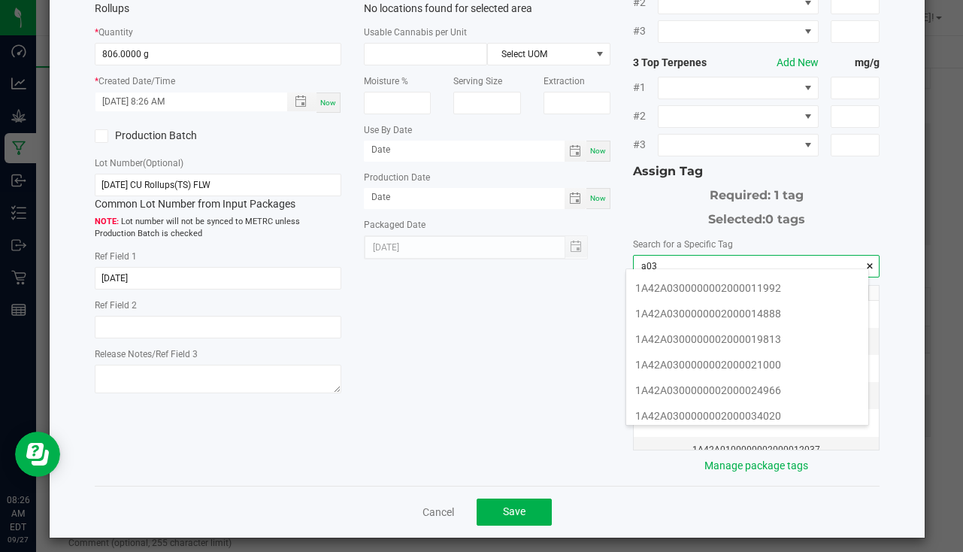
scroll to position [226, 0]
click at [744, 389] on li "1A42A0300000002000034022" at bounding box center [747, 392] width 242 height 26
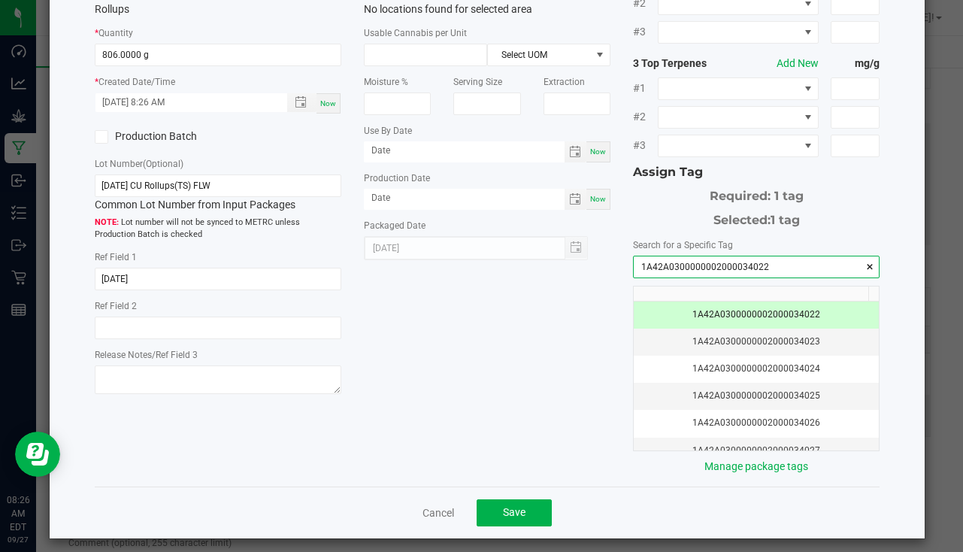
scroll to position [166, 0]
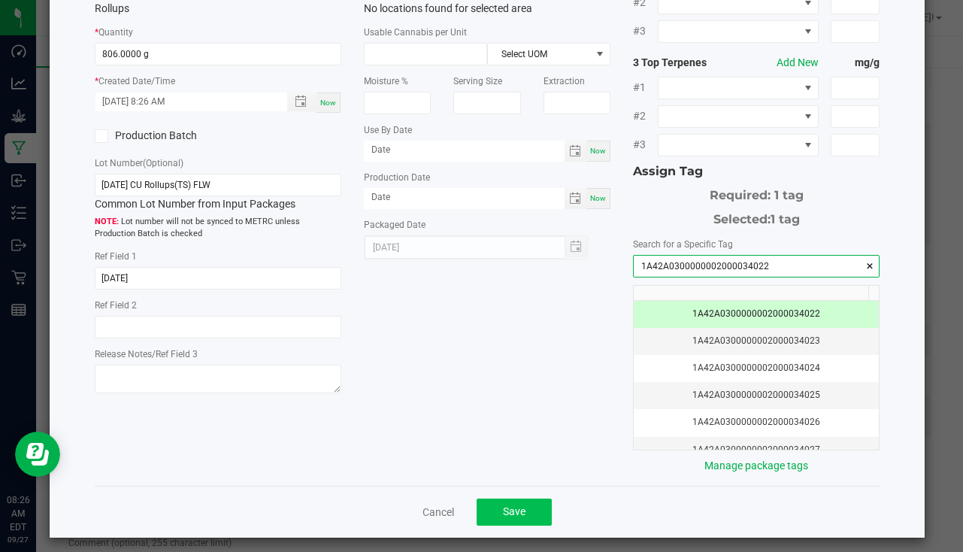
type input "1A42A0300000002000034022"
click at [522, 502] on button "Save" at bounding box center [514, 511] width 75 height 27
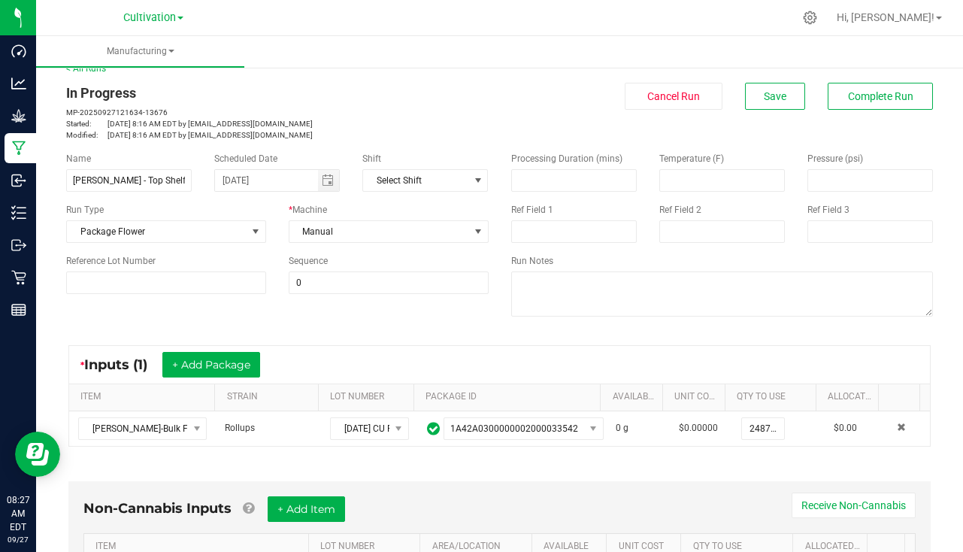
scroll to position [0, 0]
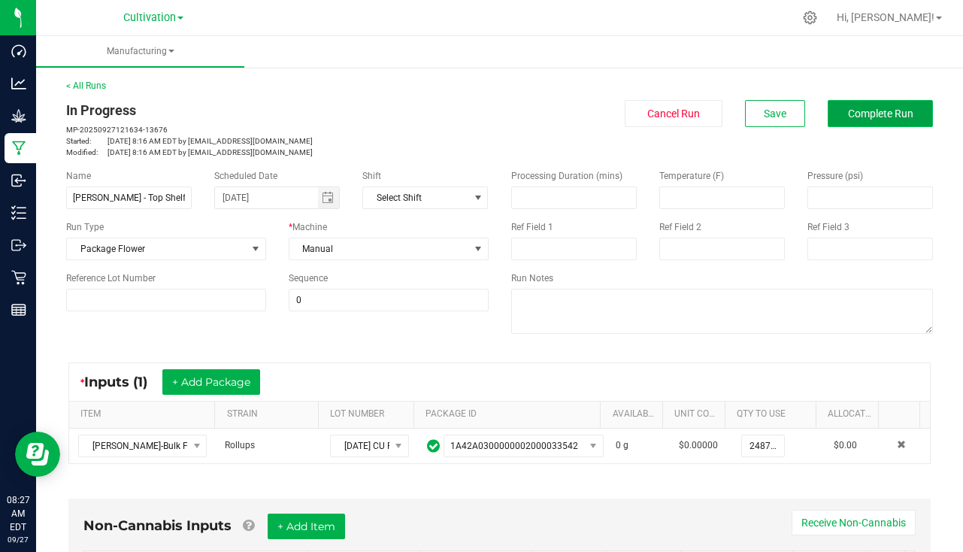
click at [854, 108] on span "Complete Run" at bounding box center [880, 114] width 65 height 12
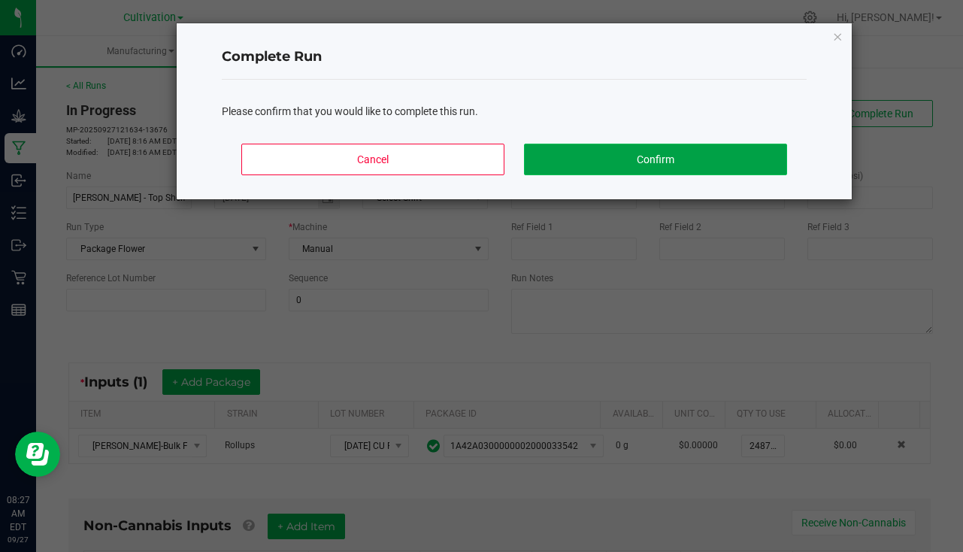
click at [724, 148] on button "Confirm" at bounding box center [655, 160] width 263 height 32
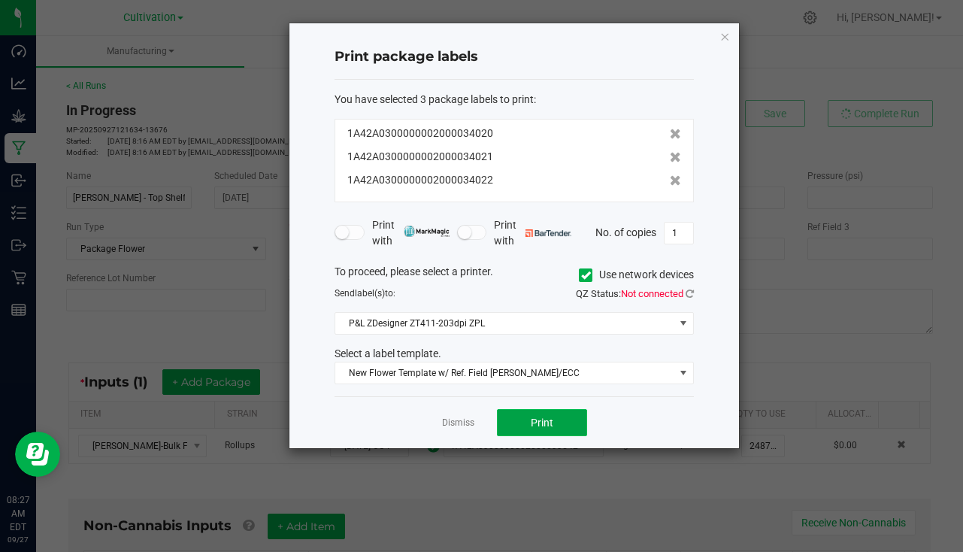
click at [546, 421] on span "Print" at bounding box center [542, 422] width 23 height 12
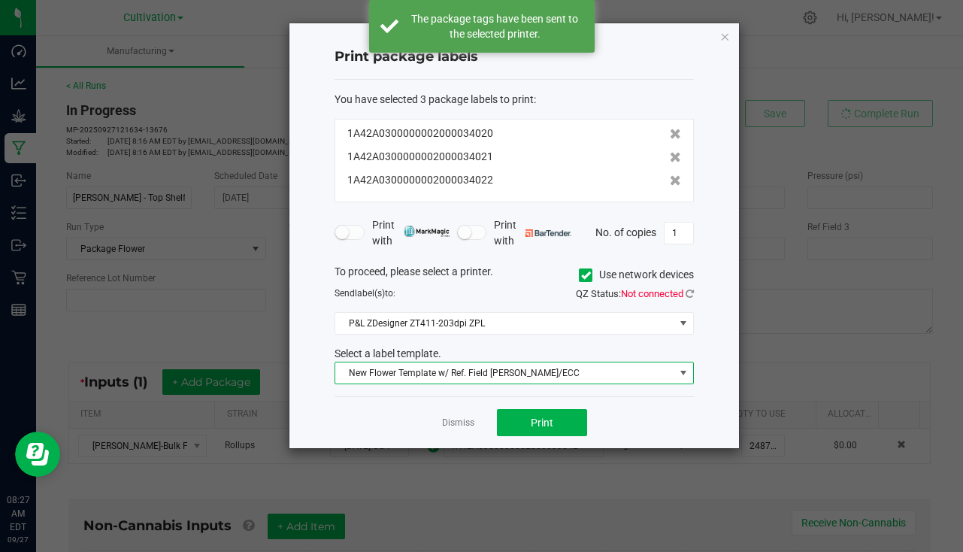
click at [537, 380] on span "New Flower Template w/ Ref. Field SLATER/ECC" at bounding box center [504, 372] width 339 height 21
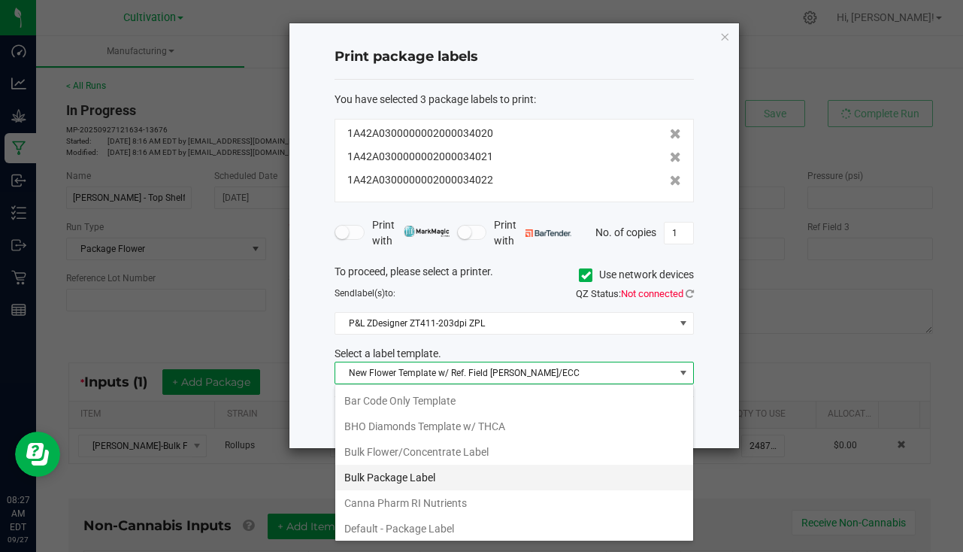
click at [427, 474] on li "Bulk Package Label" at bounding box center [514, 478] width 358 height 26
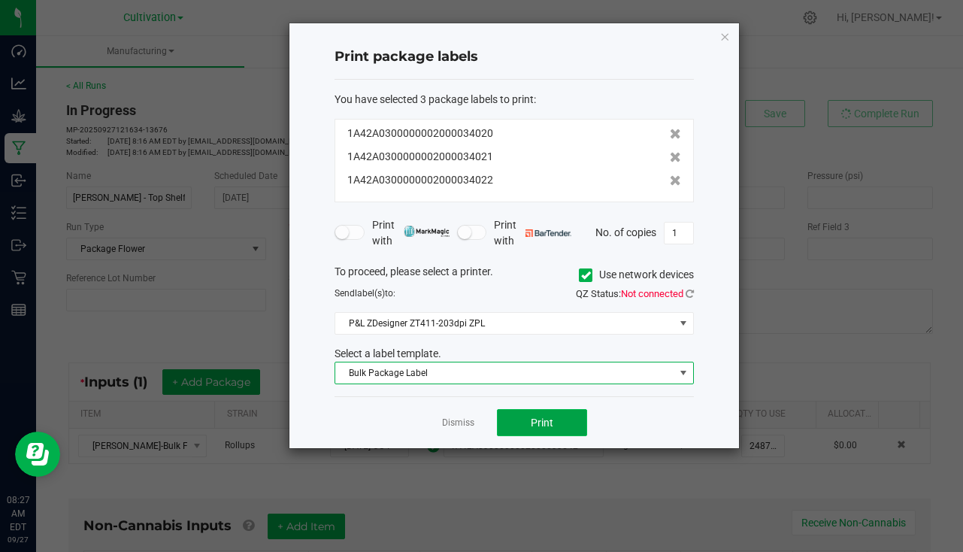
click at [532, 426] on span "Print" at bounding box center [542, 422] width 23 height 12
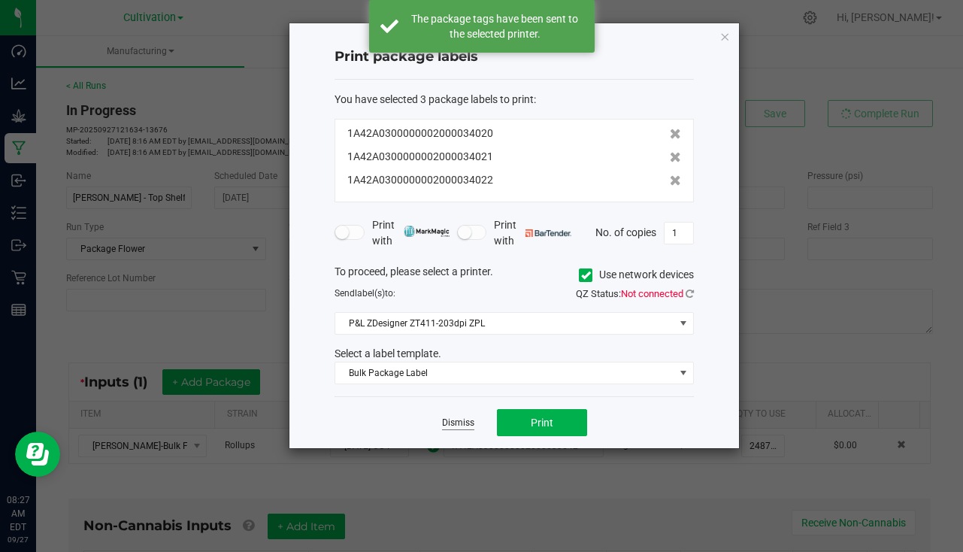
click at [466, 426] on link "Dismiss" at bounding box center [458, 422] width 32 height 13
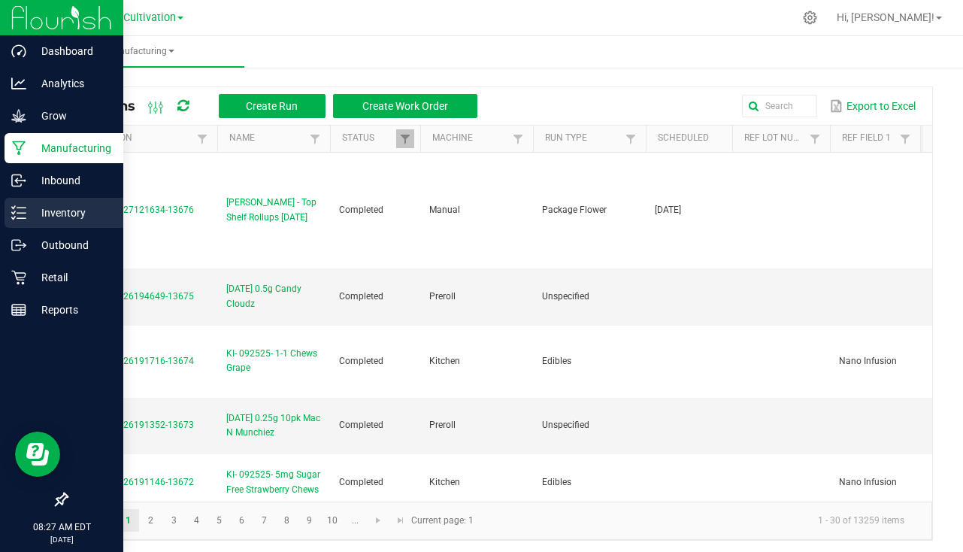
click at [71, 217] on p "Inventory" at bounding box center [71, 213] width 90 height 18
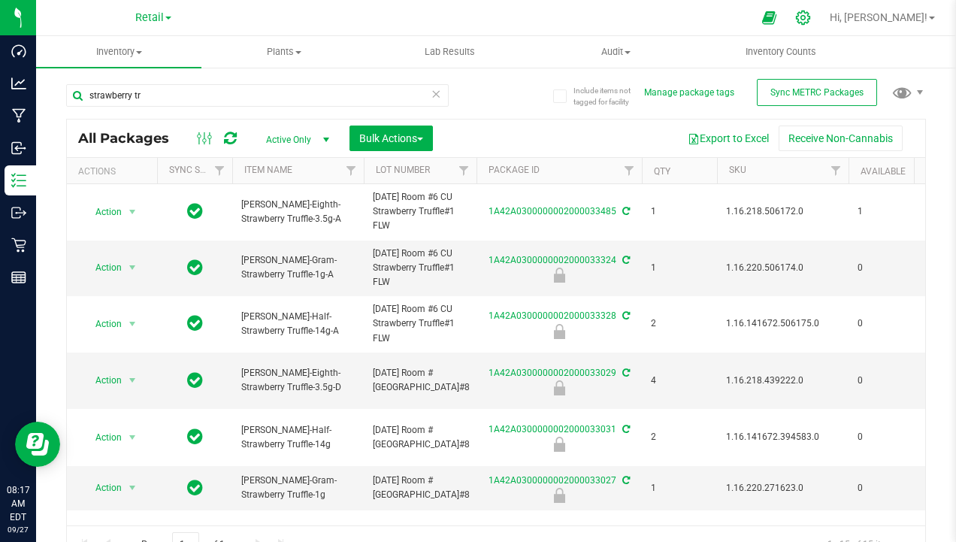
click at [810, 18] on icon at bounding box center [803, 18] width 14 height 14
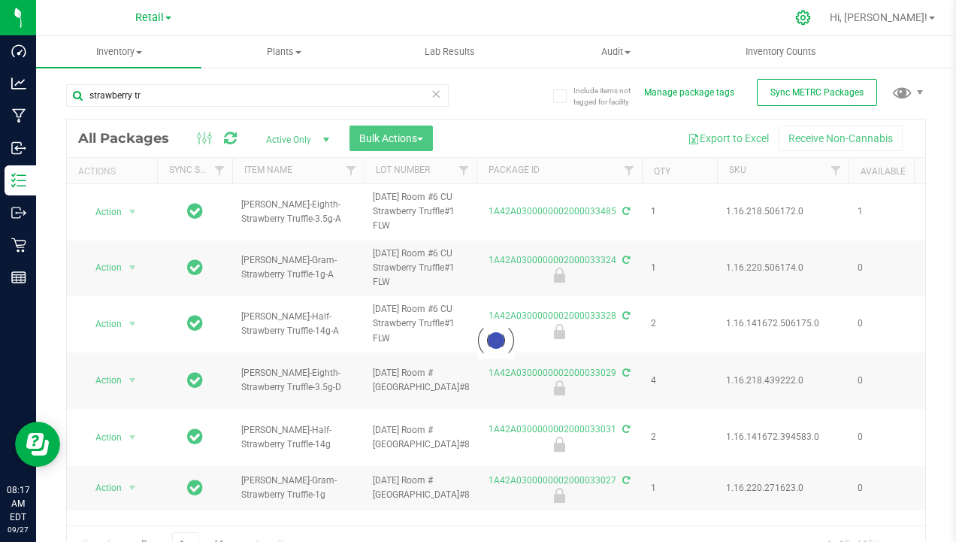
click at [811, 20] on icon at bounding box center [803, 18] width 16 height 16
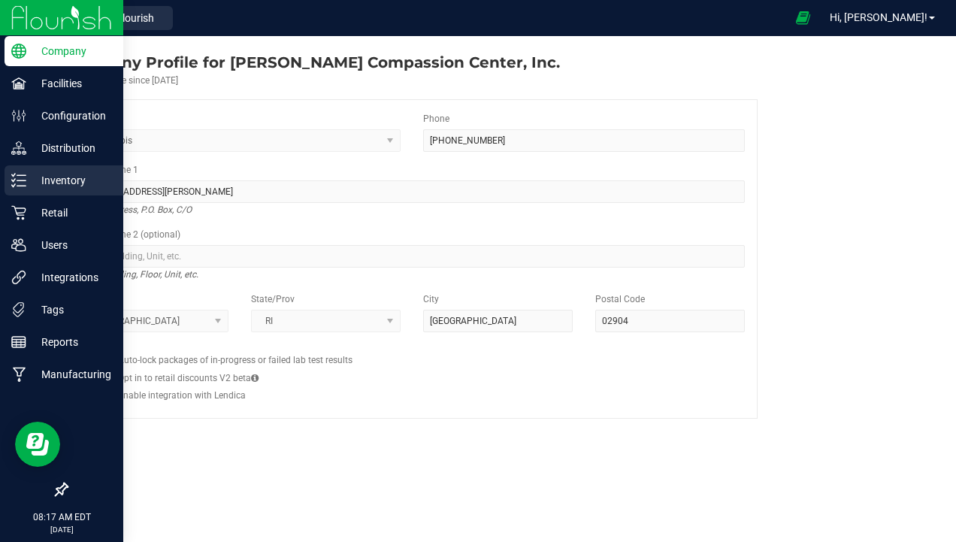
click at [41, 192] on div "Inventory" at bounding box center [64, 180] width 119 height 30
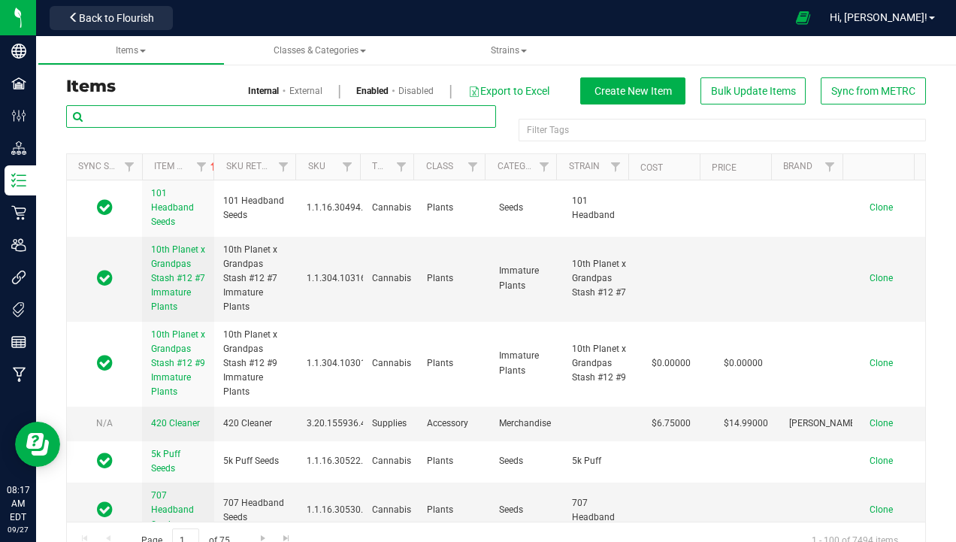
click at [235, 116] on input "text" at bounding box center [281, 116] width 430 height 23
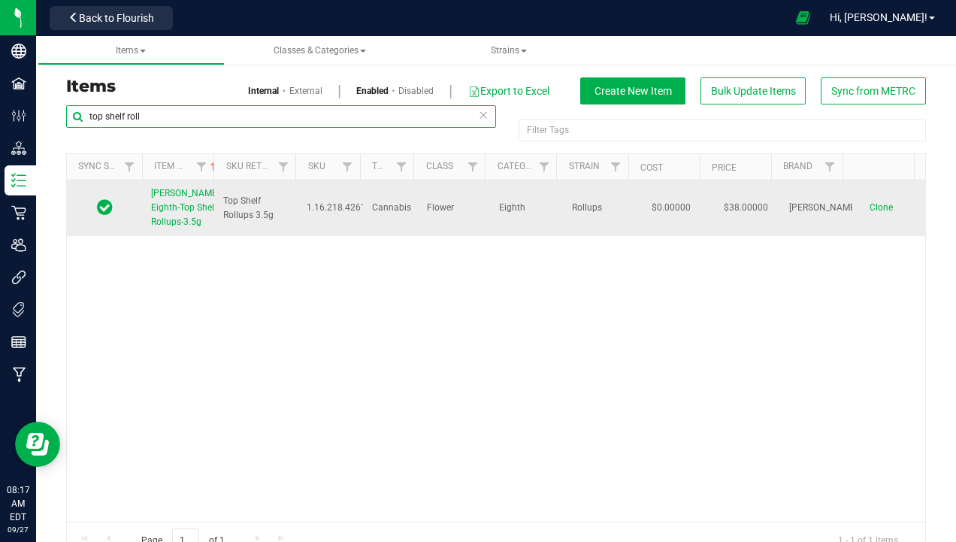
type input "top shelf roll"
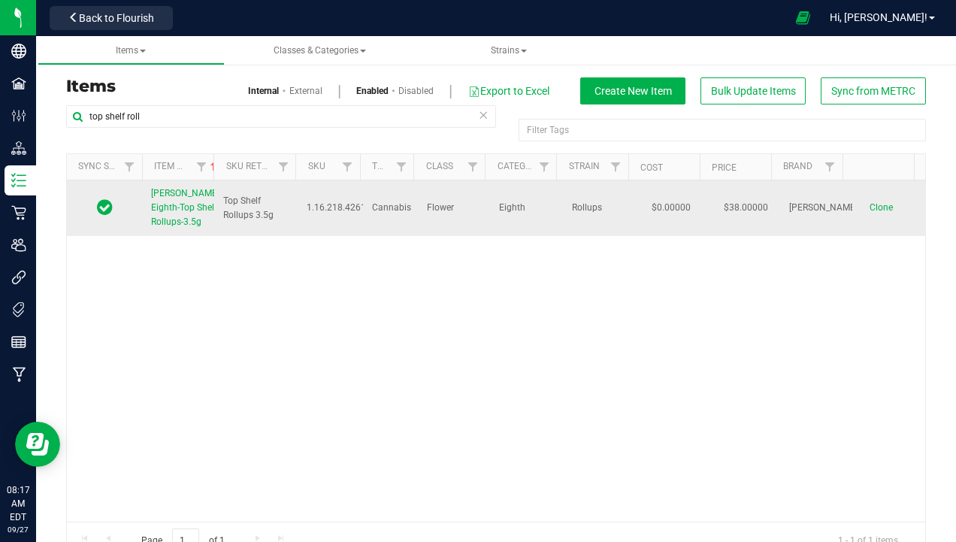
drag, startPoint x: 149, startPoint y: 189, endPoint x: 201, endPoint y: 249, distance: 78.9
click at [201, 236] on td "Slater-Eighth-Top Shelf Rollups-3.5g" at bounding box center [178, 208] width 72 height 56
copy span "Slater-Eighth-Top Shelf Rollups-3.5g"
click at [871, 213] on span "Clone" at bounding box center [881, 207] width 23 height 11
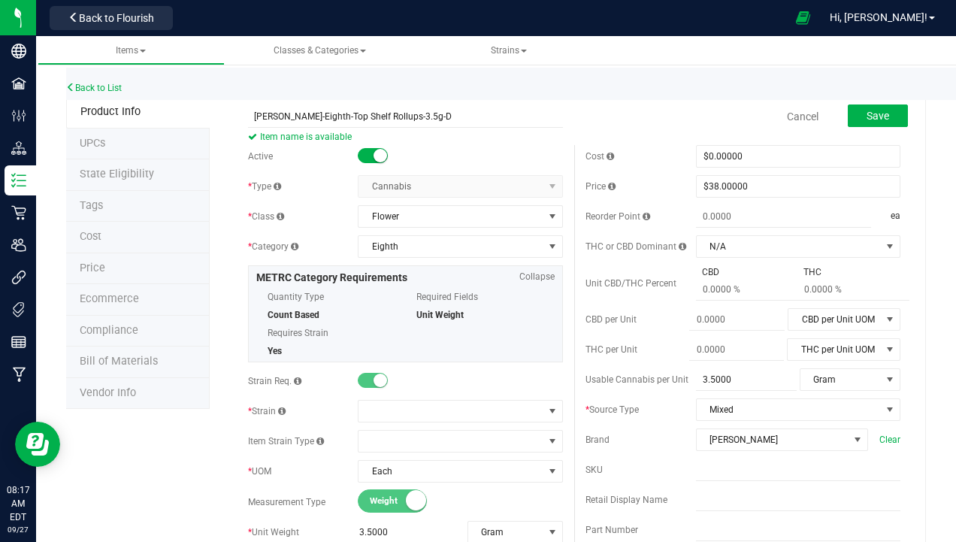
scroll to position [75, 0]
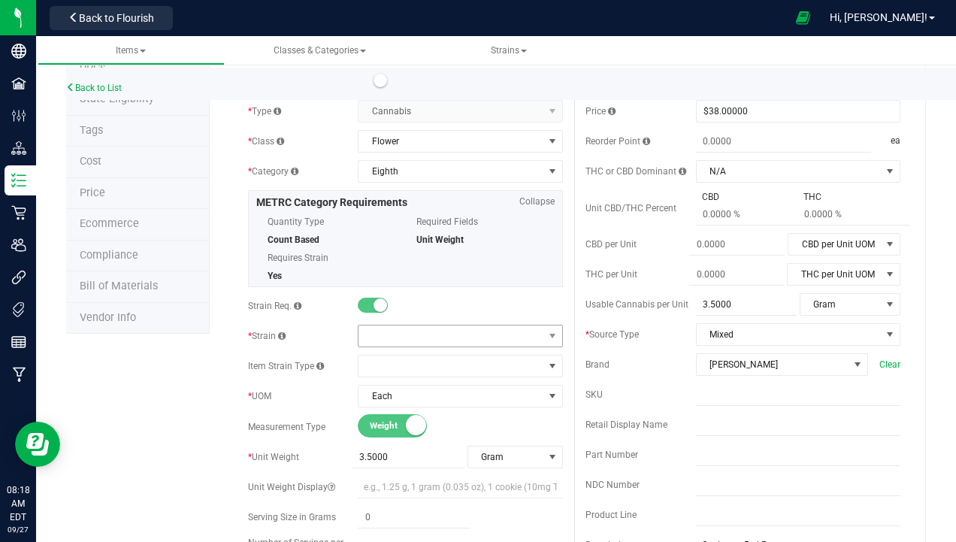
type input "Slater-Eighth-Top Shelf Rollups-3.5g-D"
click at [389, 333] on span at bounding box center [451, 336] width 184 height 21
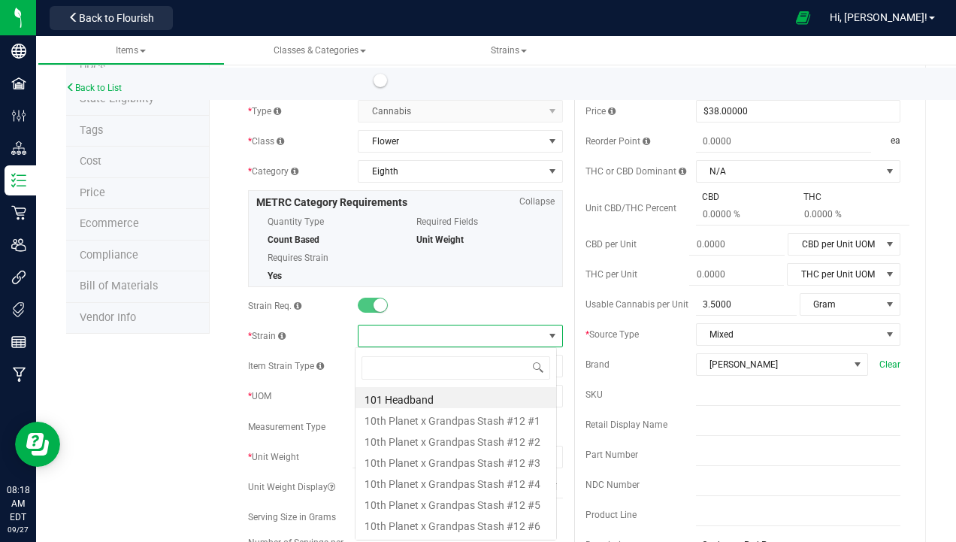
scroll to position [23, 201]
type input "rol"
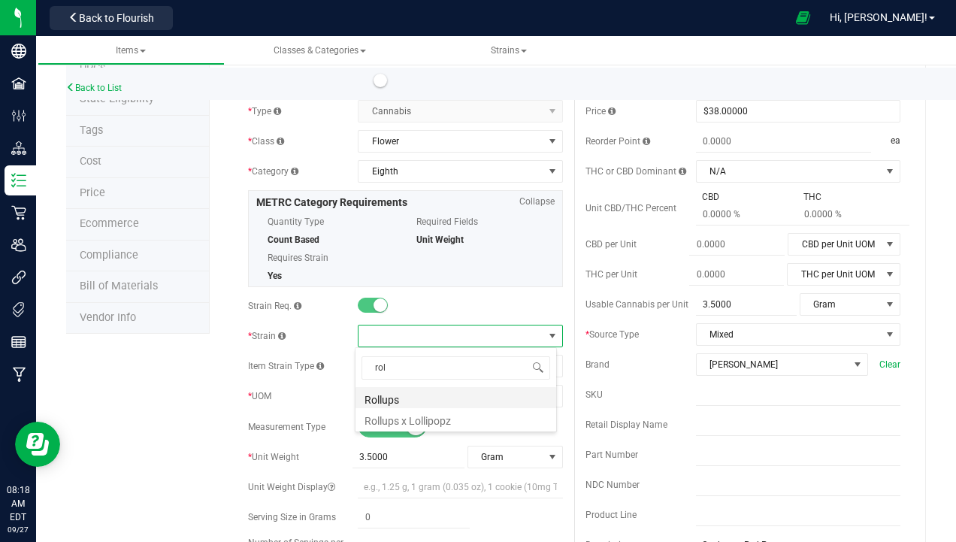
click at [392, 395] on li "Rollups" at bounding box center [456, 397] width 201 height 21
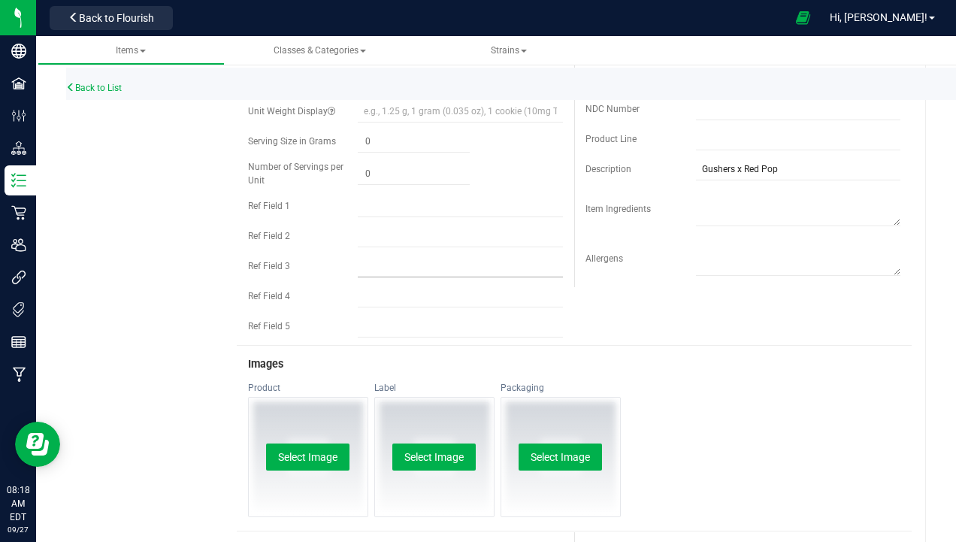
scroll to position [812, 0]
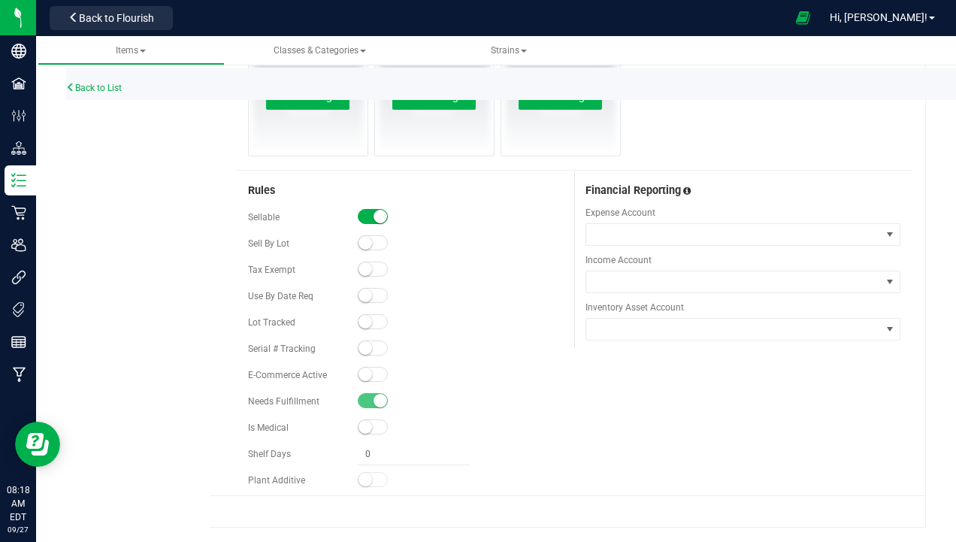
click at [365, 319] on small at bounding box center [366, 322] width 14 height 14
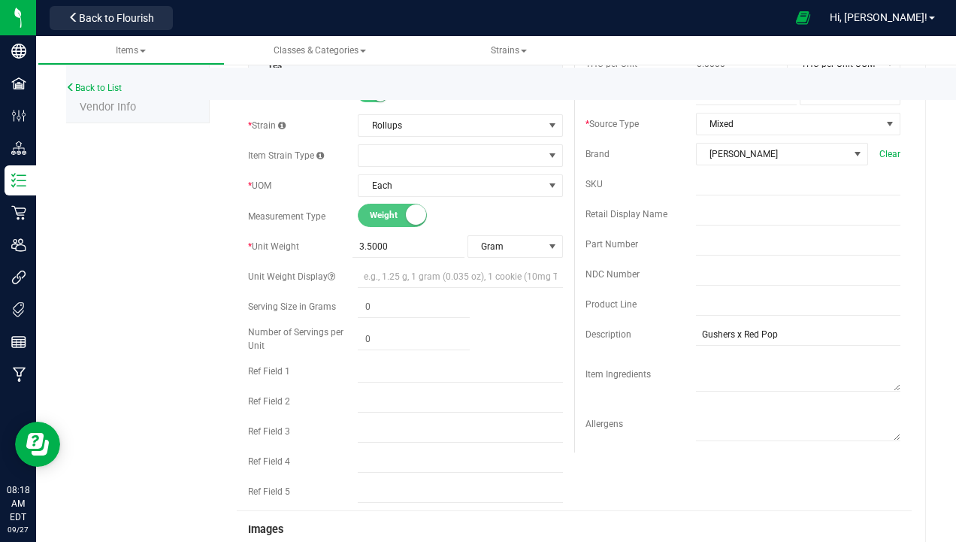
scroll to position [135, 0]
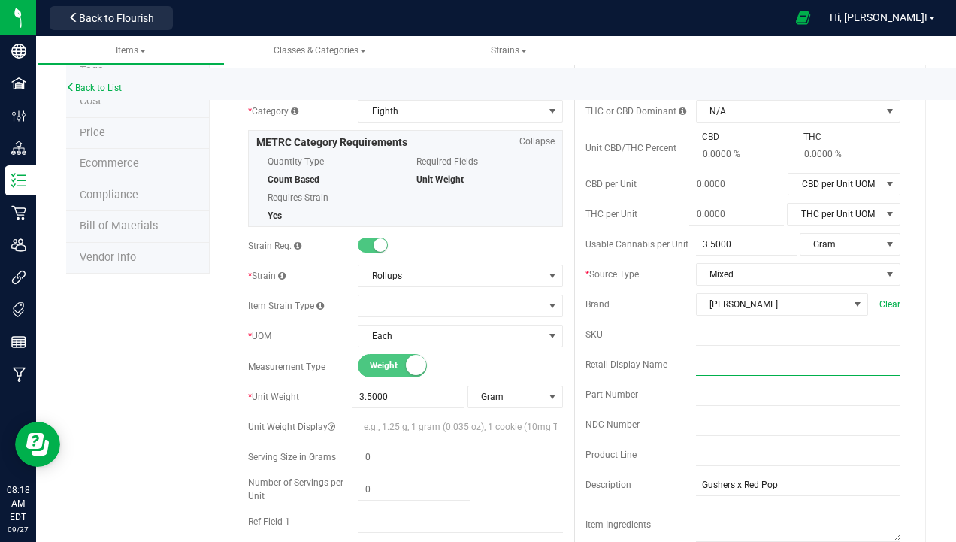
click at [704, 366] on input "text" at bounding box center [798, 364] width 204 height 23
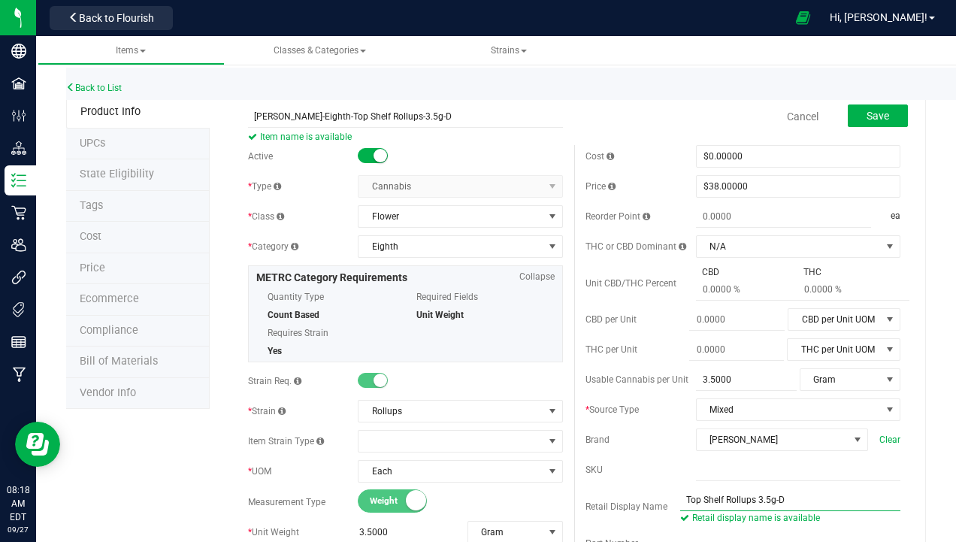
scroll to position [0, 0]
type input "Top Shelf Rollups 3.5g-D"
click at [880, 108] on button "Save" at bounding box center [878, 116] width 60 height 23
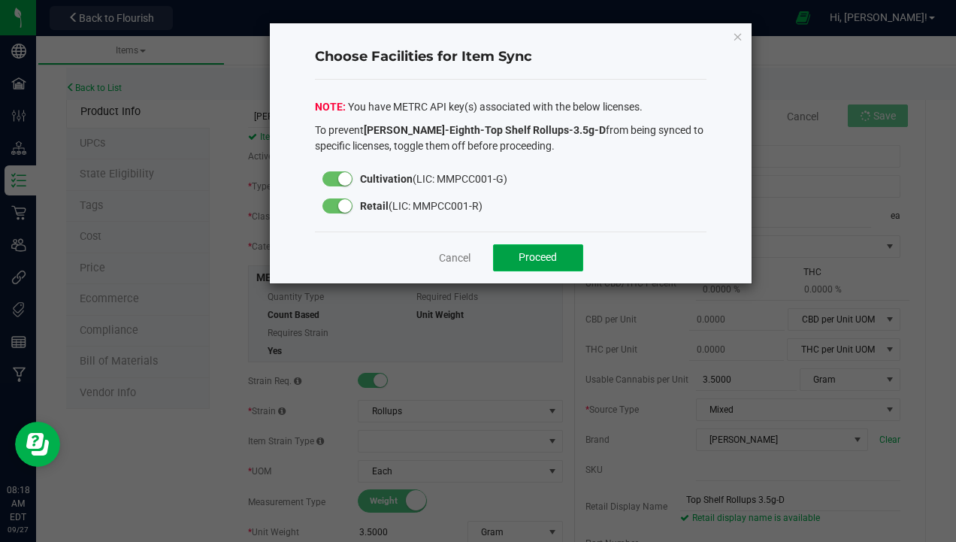
click at [544, 263] on span "Proceed" at bounding box center [538, 257] width 38 height 12
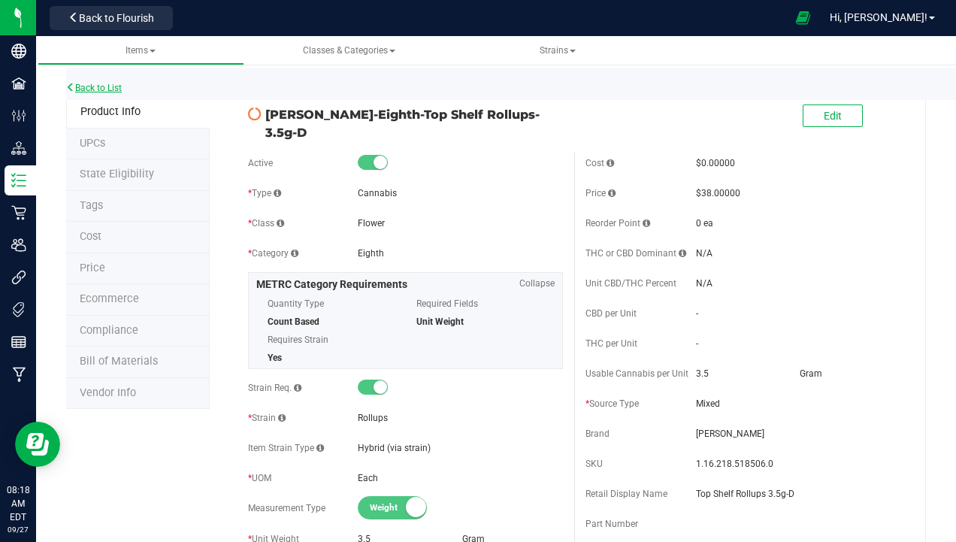
click at [93, 89] on link "Back to List" at bounding box center [94, 88] width 56 height 11
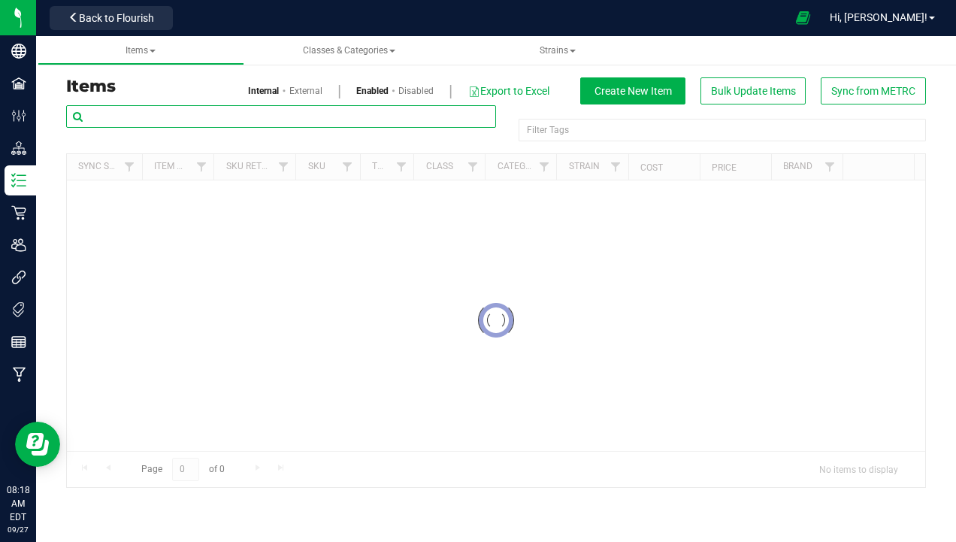
click at [292, 108] on input "text" at bounding box center [281, 116] width 430 height 23
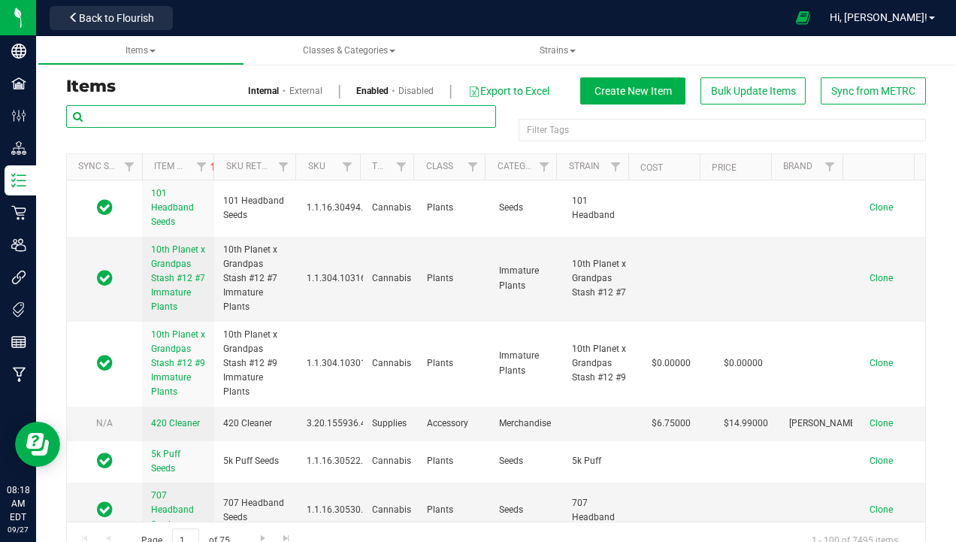
type input "top shelf roll"
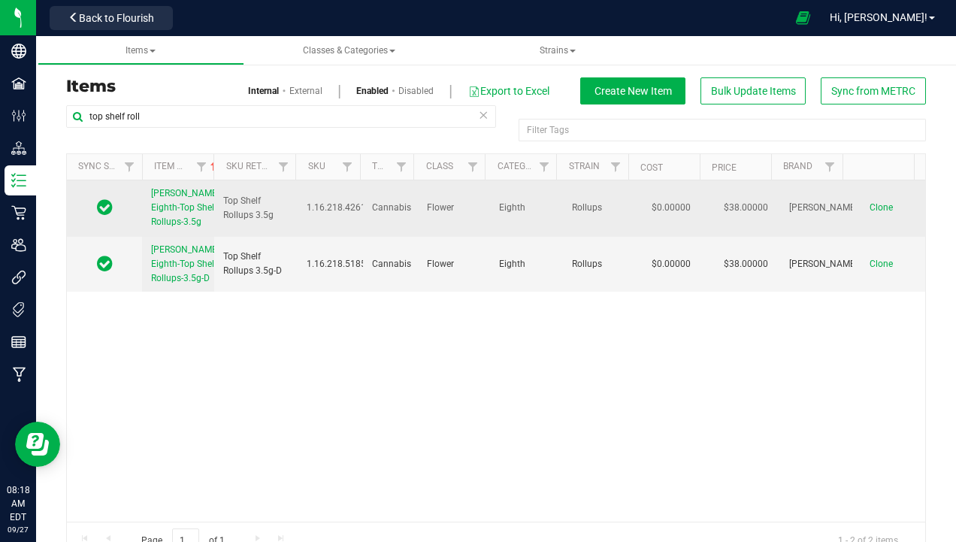
click at [163, 211] on span "Slater-Eighth-Top Shelf Rollups-3.5g" at bounding box center [186, 207] width 71 height 39
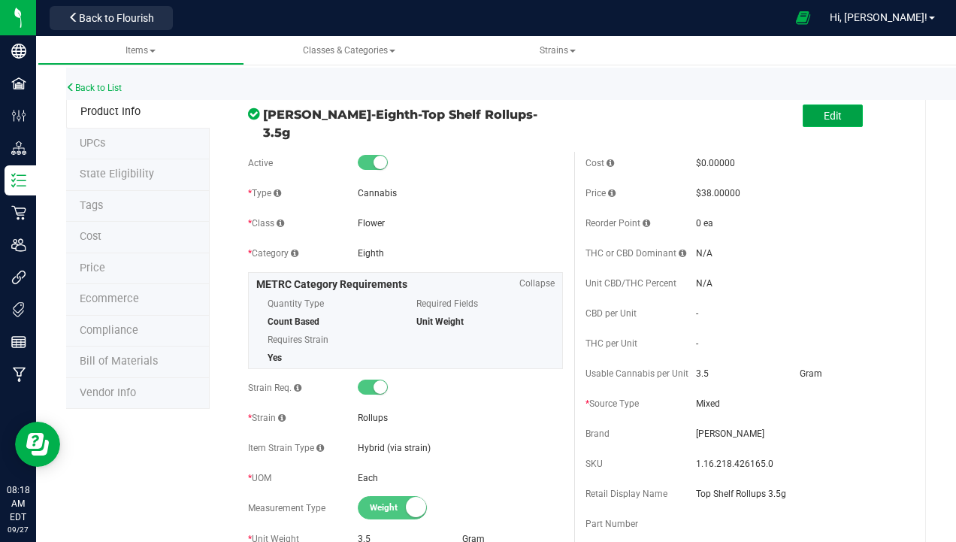
click at [839, 116] on button "Edit" at bounding box center [833, 116] width 60 height 23
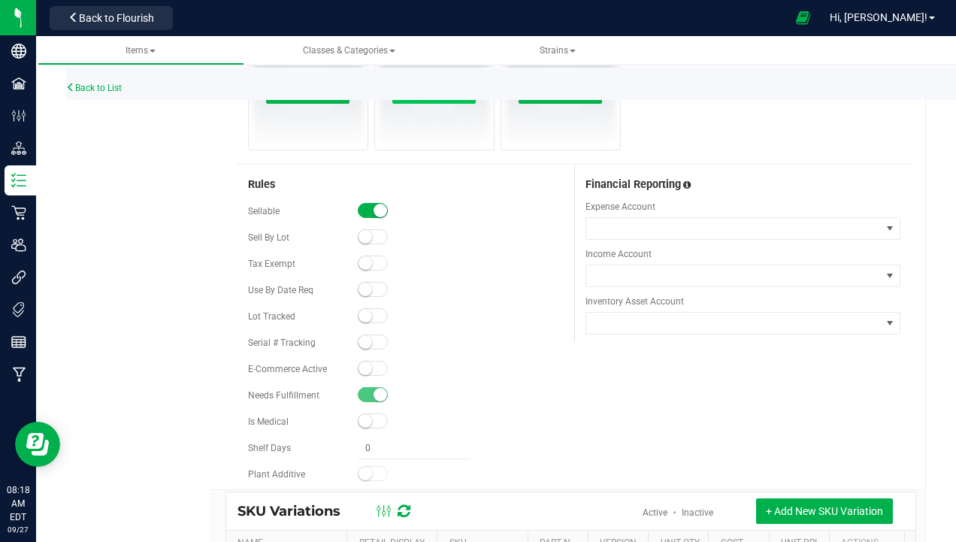
scroll to position [827, 0]
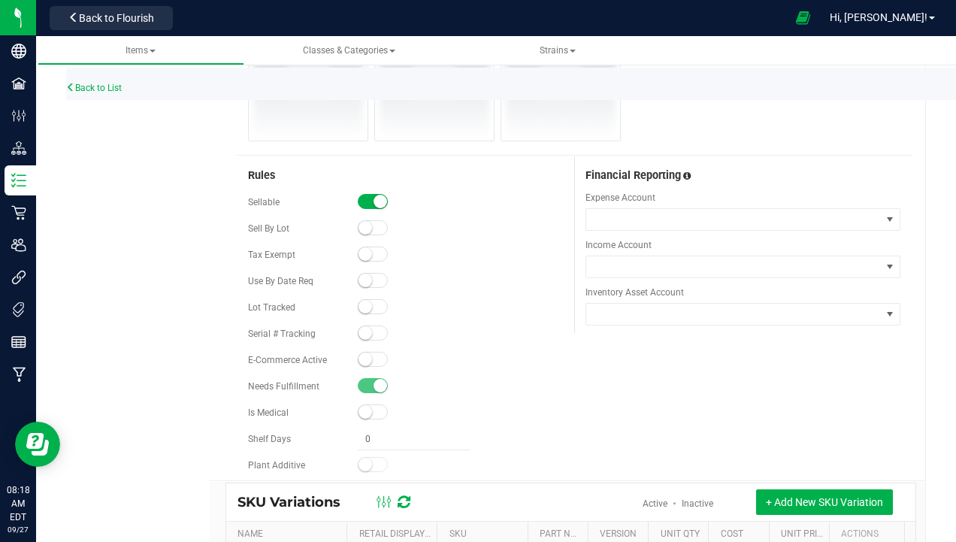
click at [365, 312] on small at bounding box center [366, 307] width 14 height 14
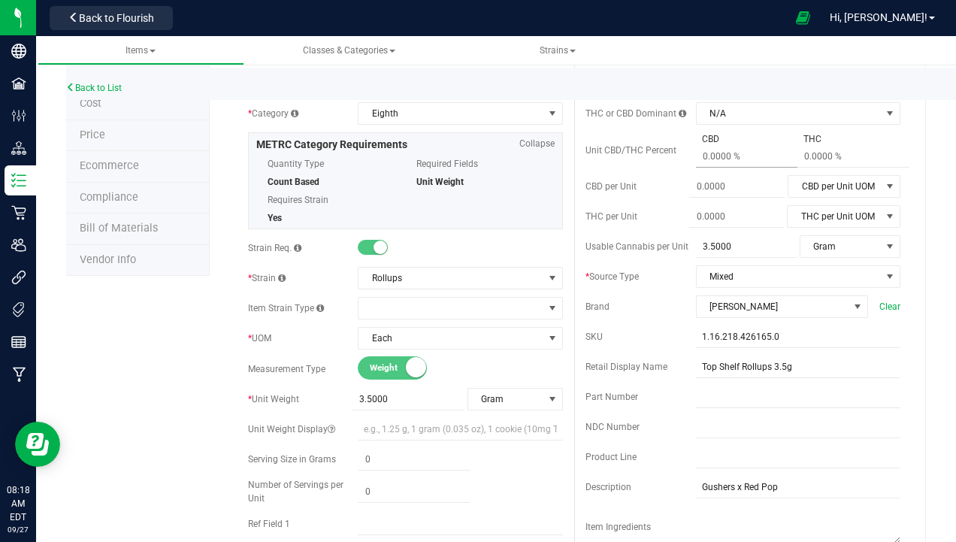
scroll to position [0, 0]
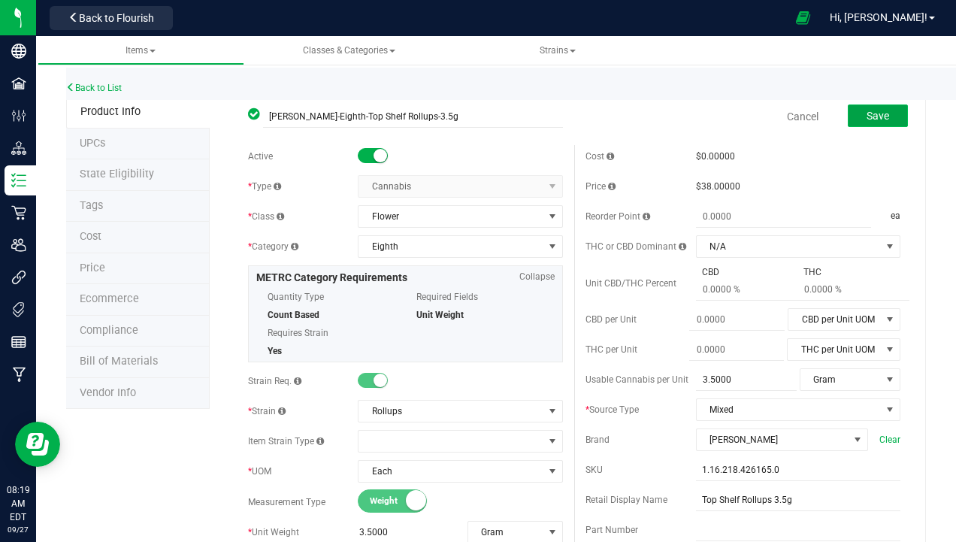
click at [867, 117] on span "Save" at bounding box center [878, 116] width 23 height 12
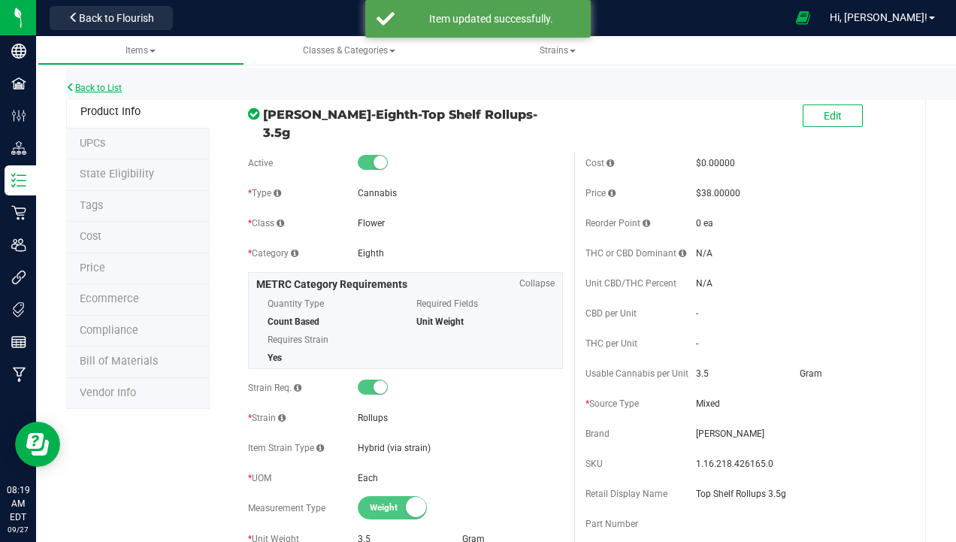
click at [112, 83] on link "Back to List" at bounding box center [94, 88] width 56 height 11
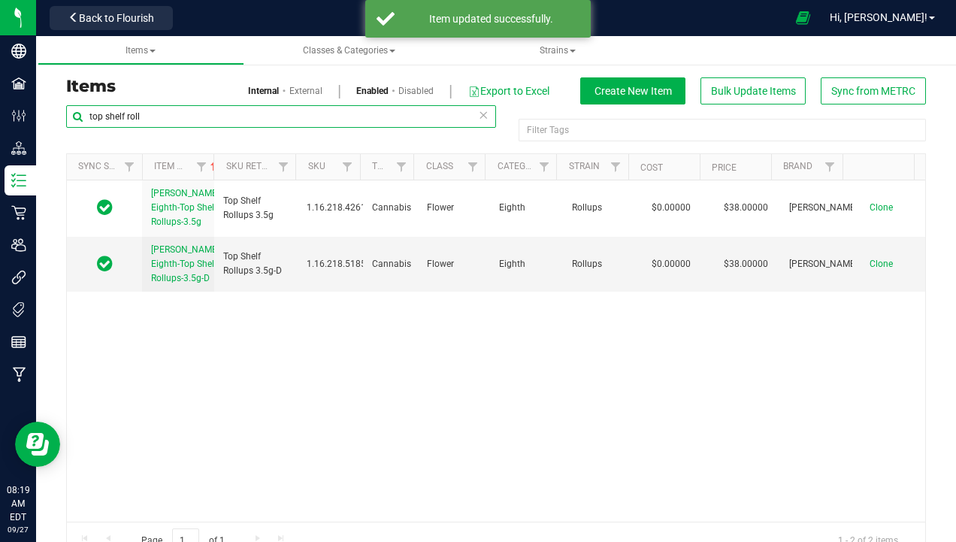
click at [222, 117] on input "top shelf roll" at bounding box center [281, 116] width 430 height 23
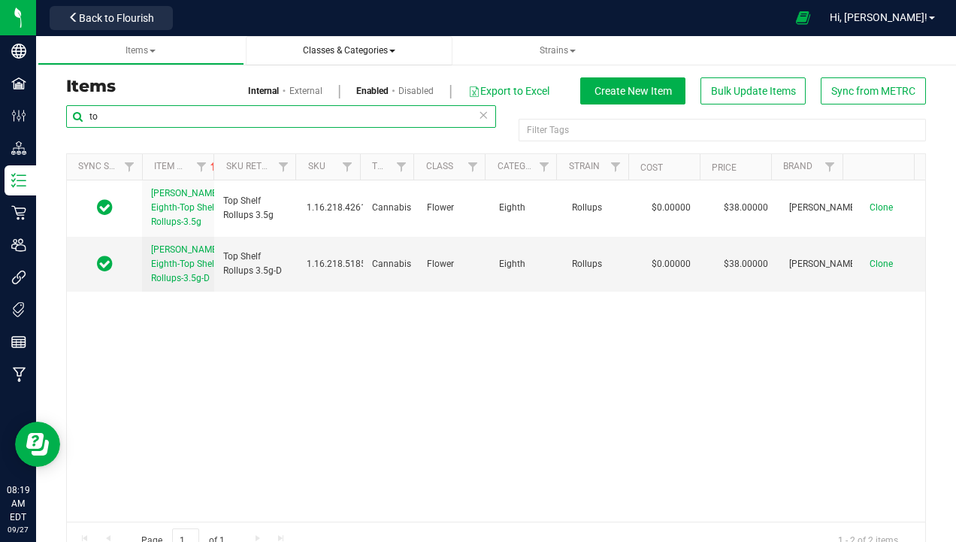
type input "t"
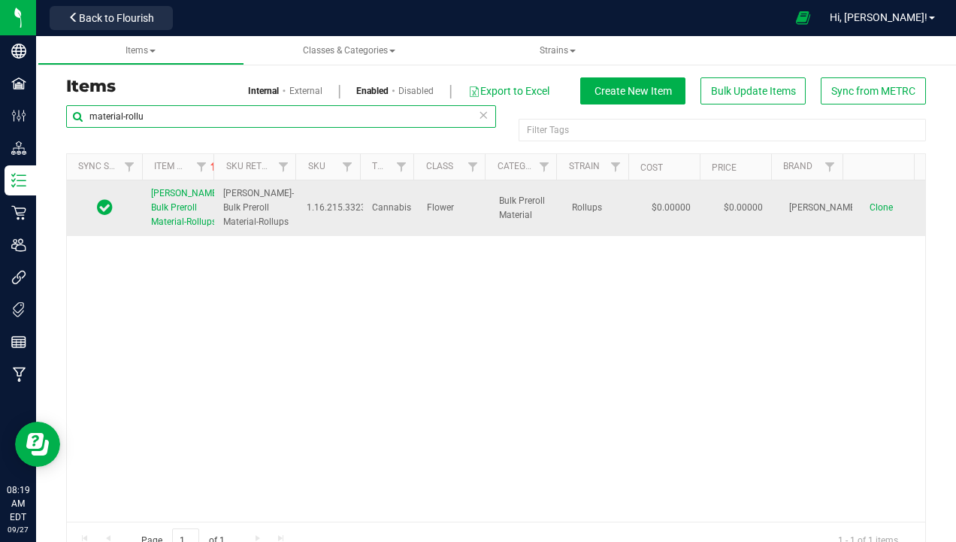
type input "material-rollu"
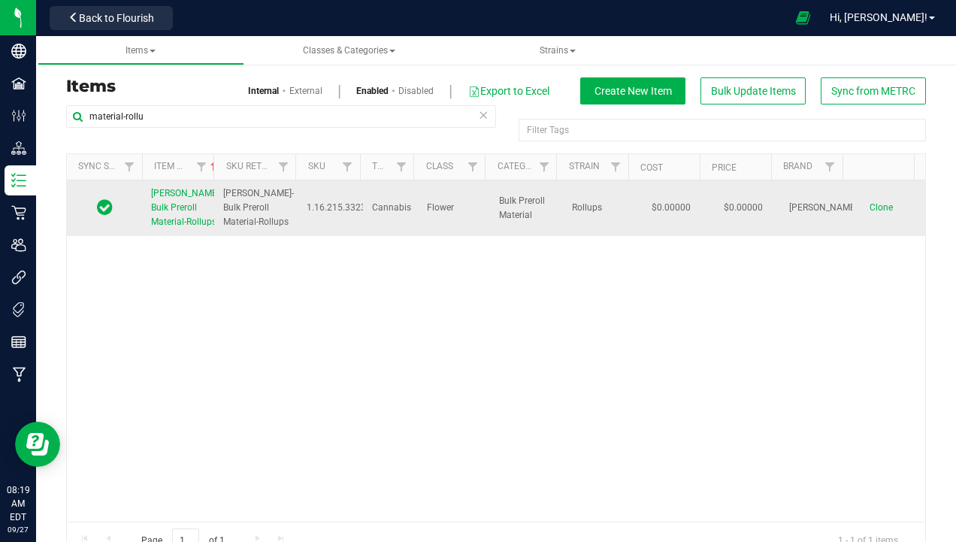
drag, startPoint x: 149, startPoint y: 194, endPoint x: 197, endPoint y: 239, distance: 66.0
click at [197, 236] on td "Slater-Bulk Preroll Material-Rollups" at bounding box center [178, 208] width 72 height 56
copy span "Slater-Bulk Preroll Material-Rollups"
click at [870, 213] on span "Clone" at bounding box center [881, 207] width 23 height 11
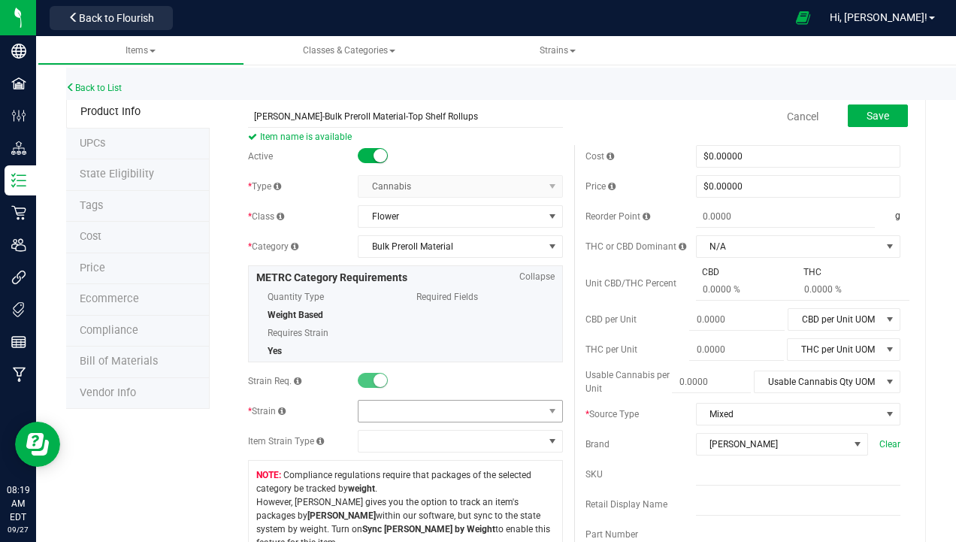
type input "Slater-Bulk Preroll Material-Top Shelf Rollups"
click at [390, 414] on span at bounding box center [451, 411] width 184 height 21
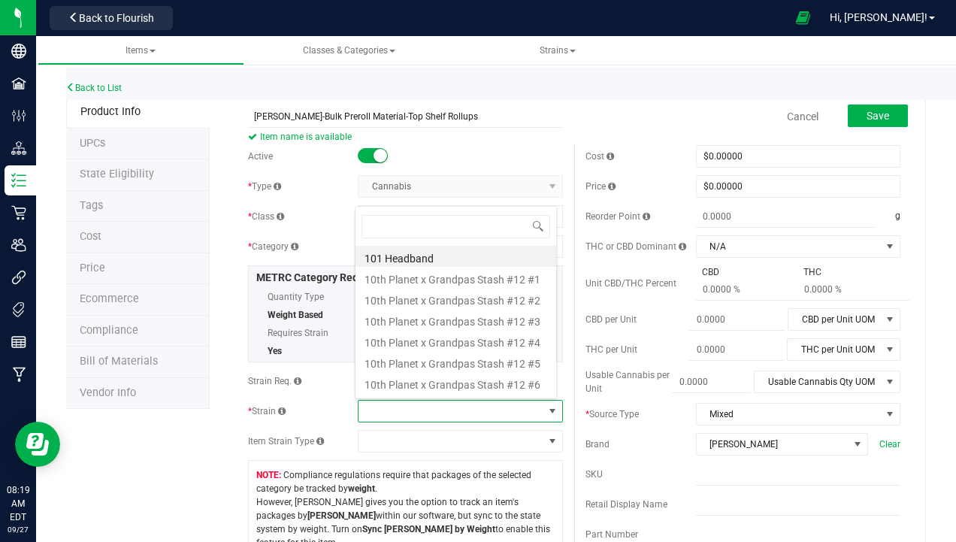
scroll to position [23, 198]
type input "roll"
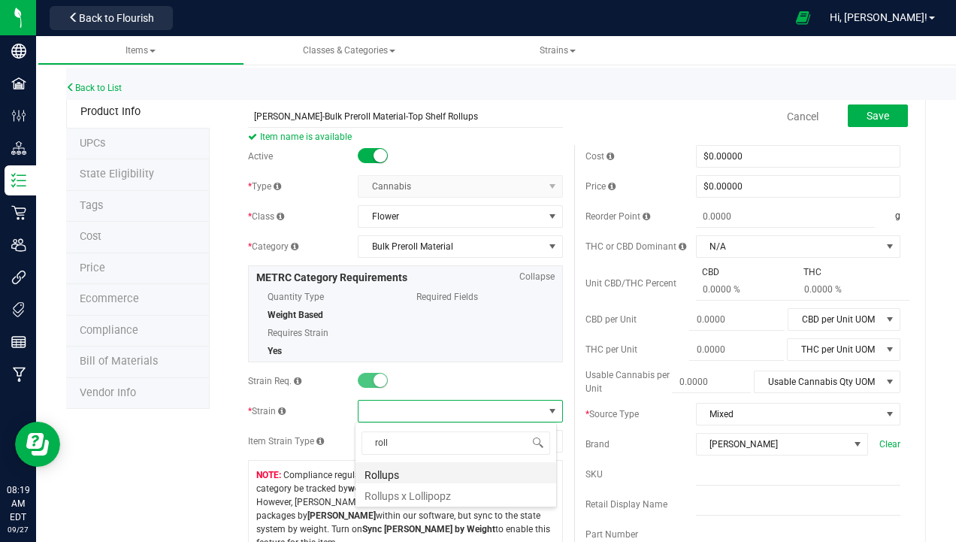
click at [395, 475] on li "Rollups" at bounding box center [456, 472] width 201 height 21
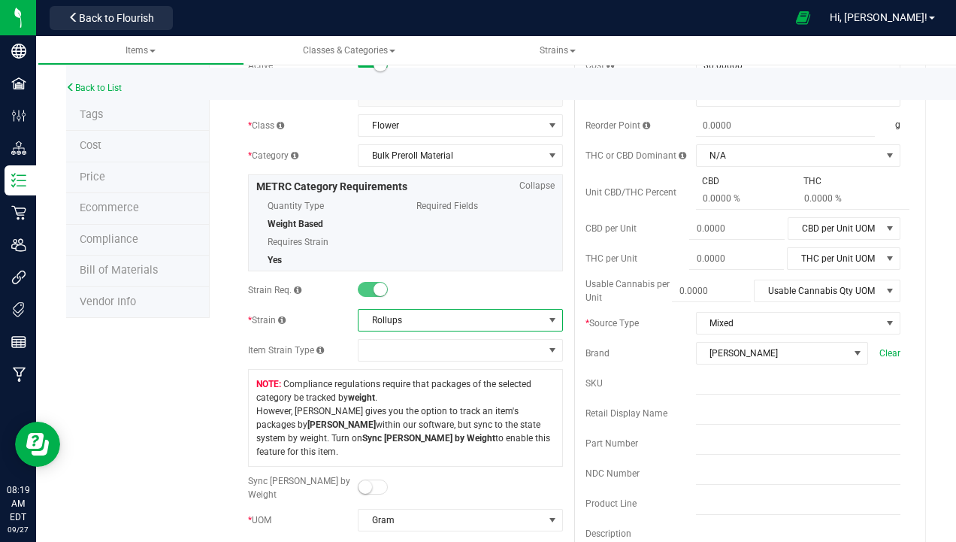
scroll to position [0, 0]
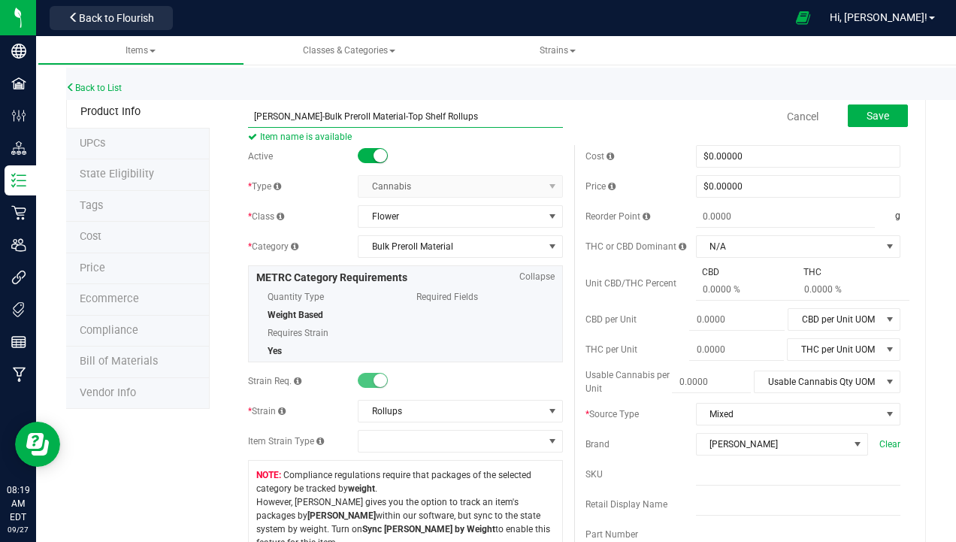
drag, startPoint x: 447, startPoint y: 114, endPoint x: 171, endPoint y: 120, distance: 275.2
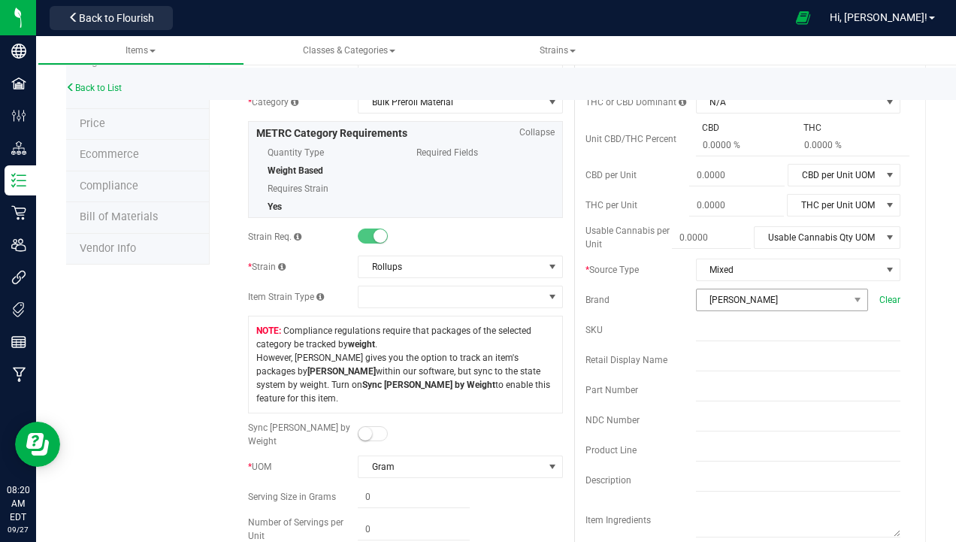
scroll to position [150, 0]
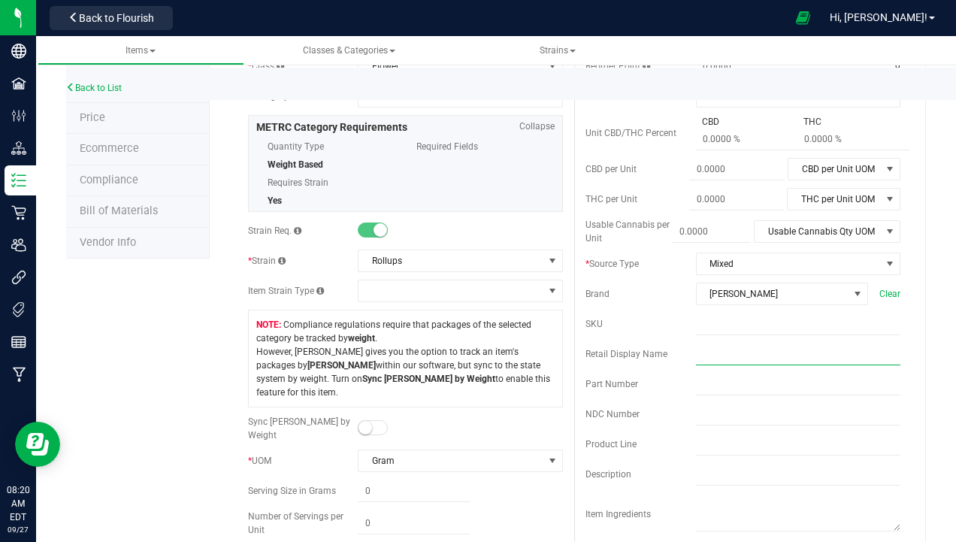
paste input "Slater-Bulk Preroll Material-Top Shelf Rollups"
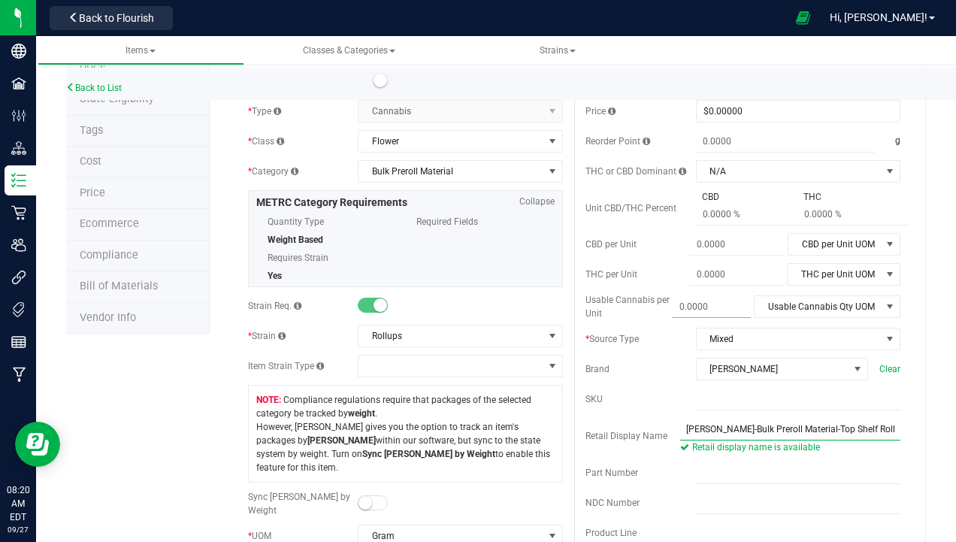
scroll to position [0, 0]
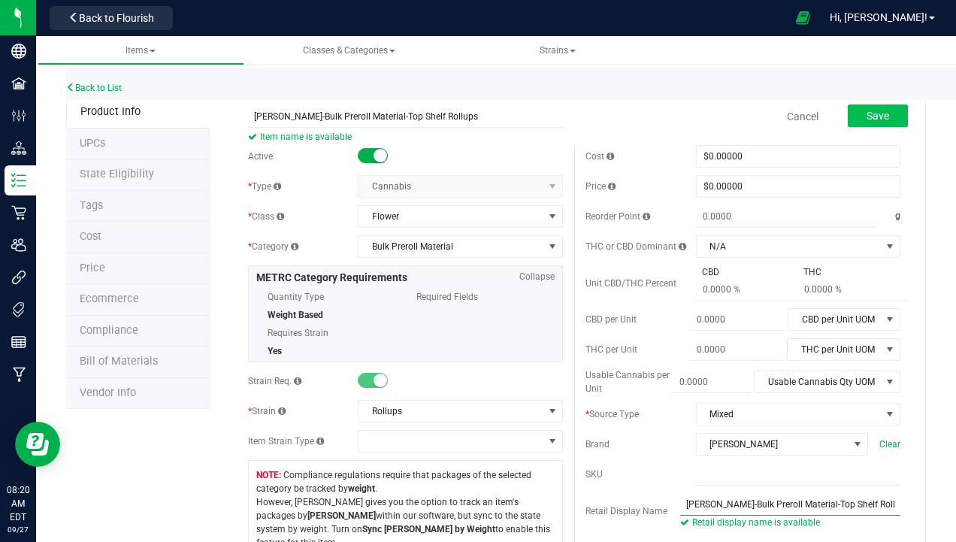
type input "Slater-Bulk Preroll Material-Top Shelf Rollups"
click at [867, 120] on span "Save" at bounding box center [878, 116] width 23 height 12
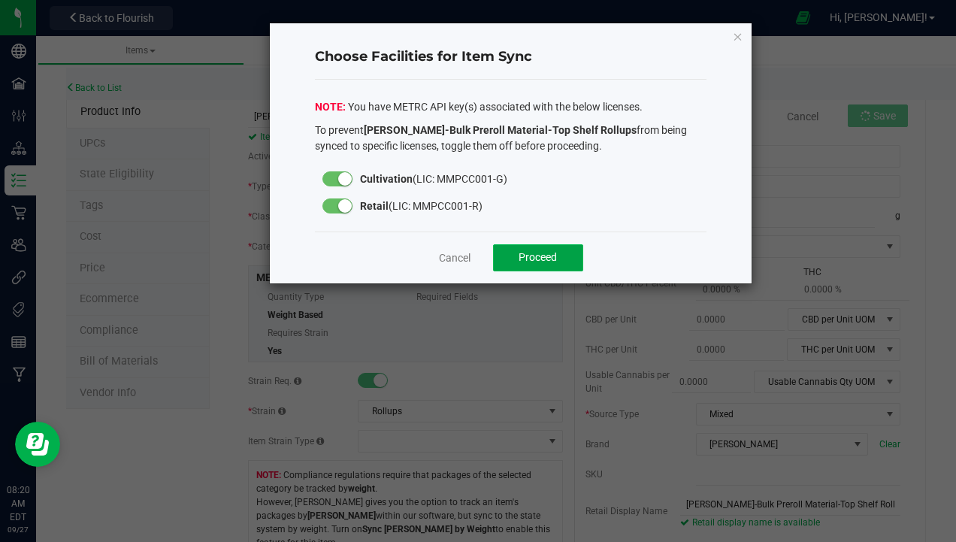
click at [547, 251] on span "Proceed" at bounding box center [538, 257] width 38 height 12
